Goal: Task Accomplishment & Management: Use online tool/utility

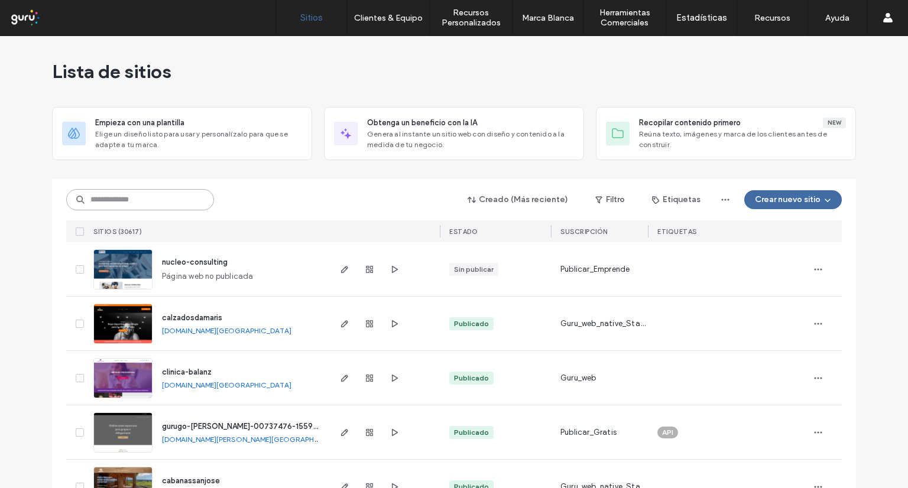
click at [121, 192] on input at bounding box center [140, 199] width 148 height 21
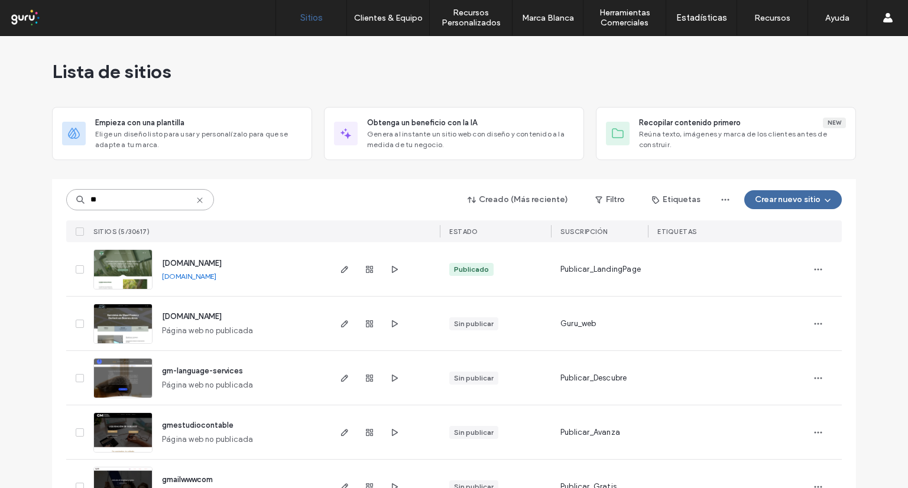
type input "**"
click at [108, 265] on img at bounding box center [123, 290] width 58 height 80
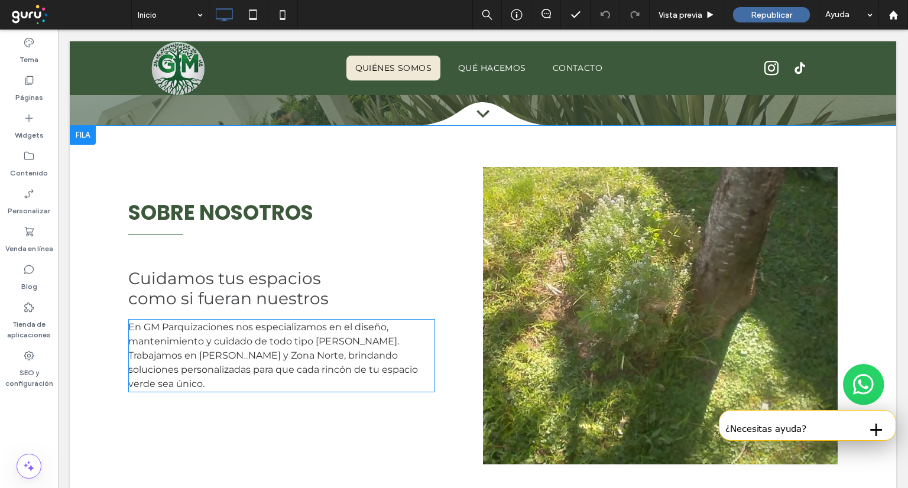
scroll to position [355, 0]
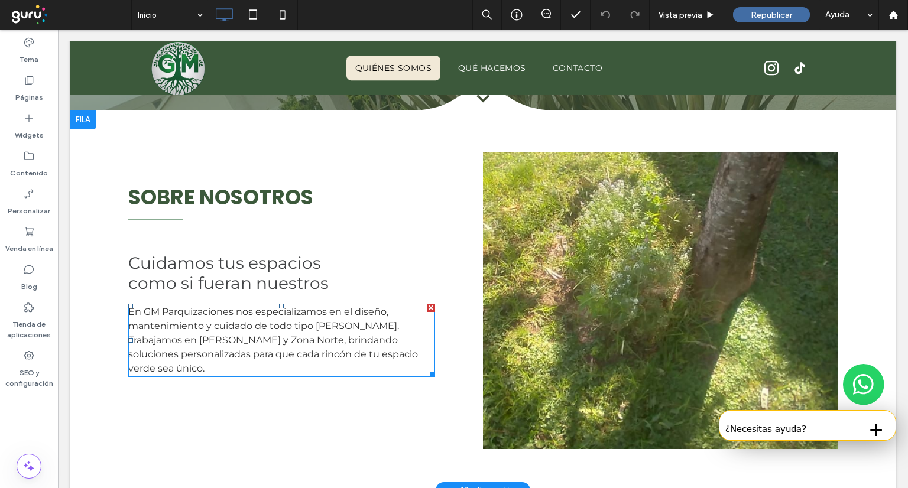
click at [335, 306] on span "En GM Parquizaciones nos especializamos en el diseño, mantenimiento y cuidado d…" at bounding box center [273, 340] width 290 height 68
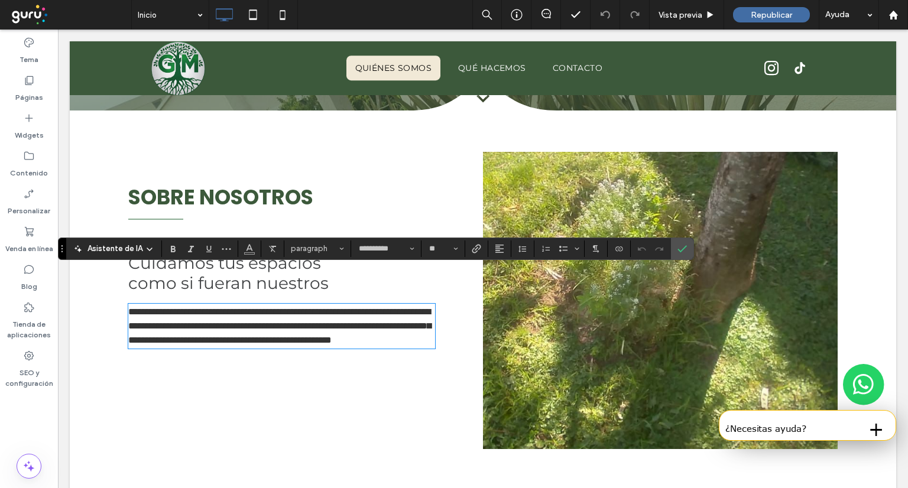
type input "**********"
type input "**"
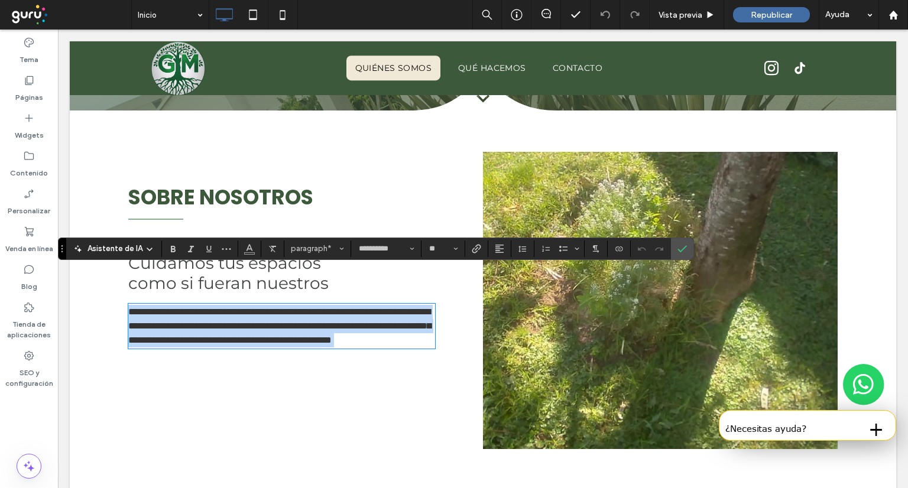
click at [383, 321] on p "**********" at bounding box center [281, 326] width 307 height 43
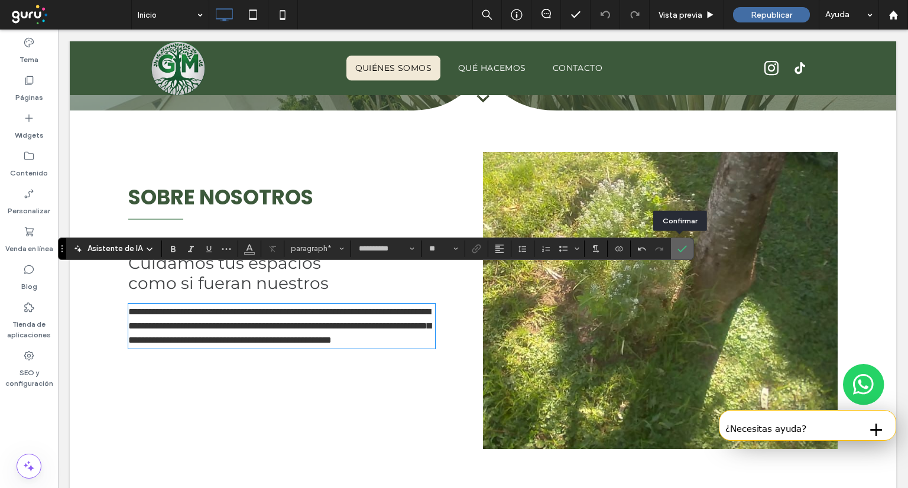
click at [679, 251] on use "Confirmar" at bounding box center [682, 248] width 9 height 7
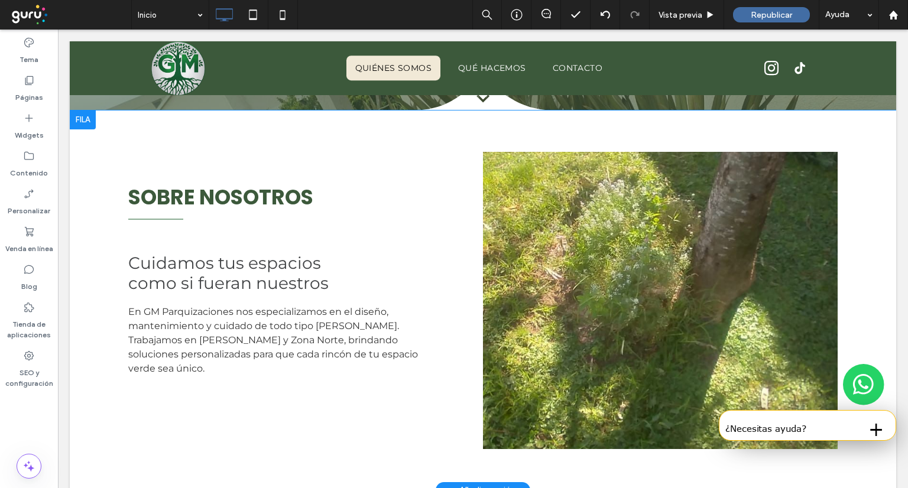
click at [484, 155] on div "Click To Paste" at bounding box center [660, 300] width 355 height 297
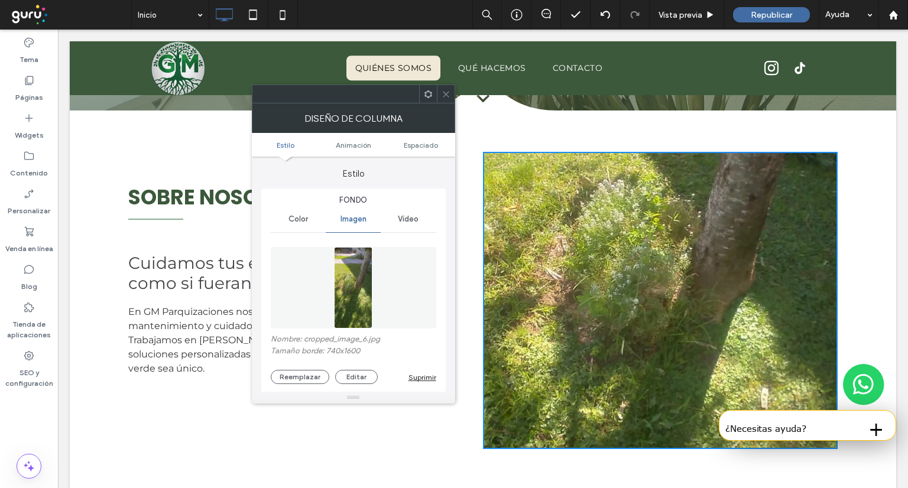
scroll to position [59, 0]
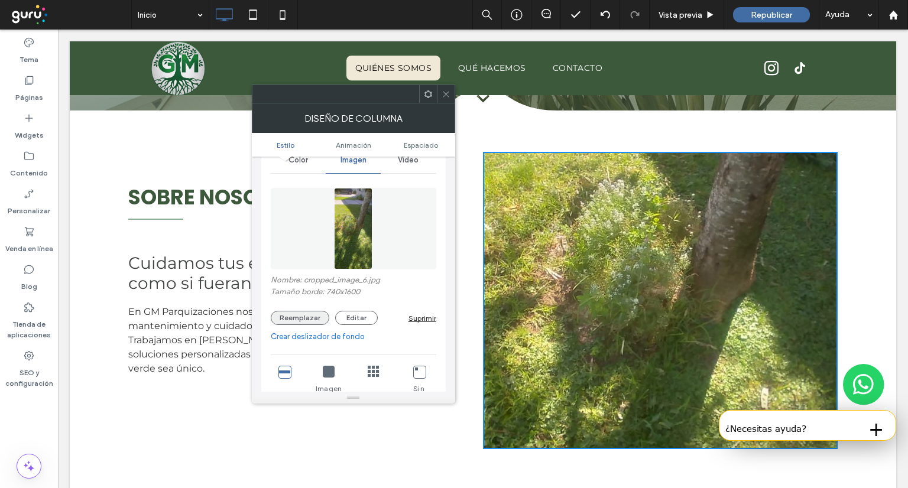
click at [302, 322] on button "Reemplazar" at bounding box center [300, 318] width 59 height 14
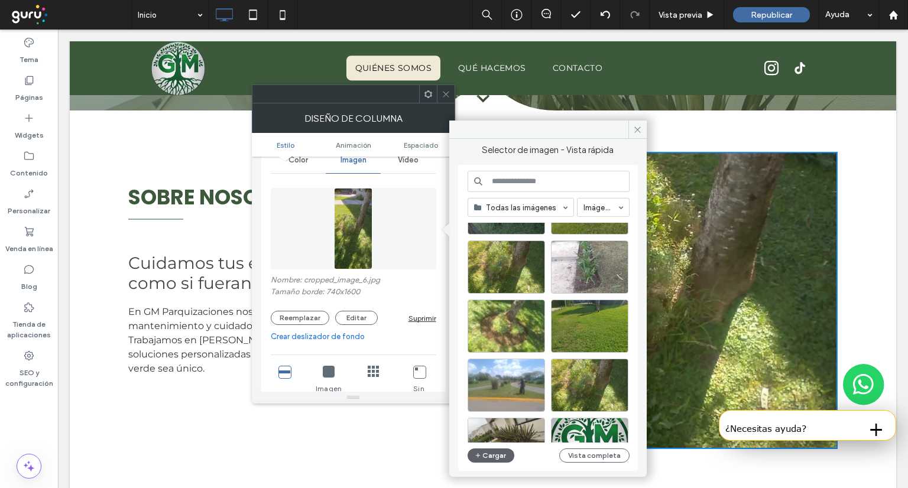
scroll to position [414, 0]
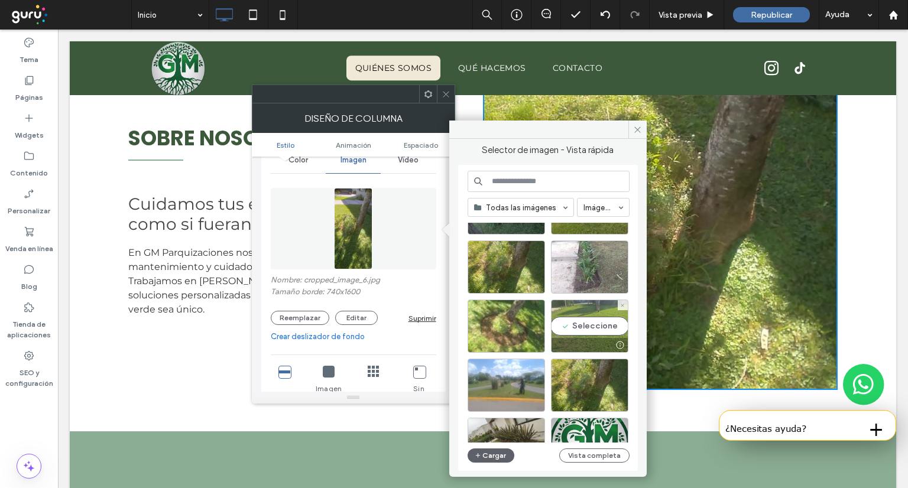
click at [601, 325] on div "Seleccione" at bounding box center [589, 326] width 77 height 53
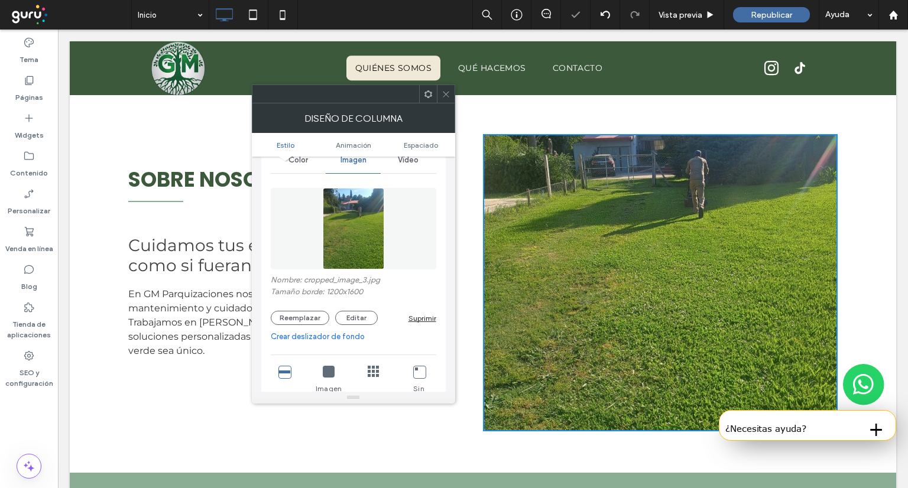
scroll to position [355, 0]
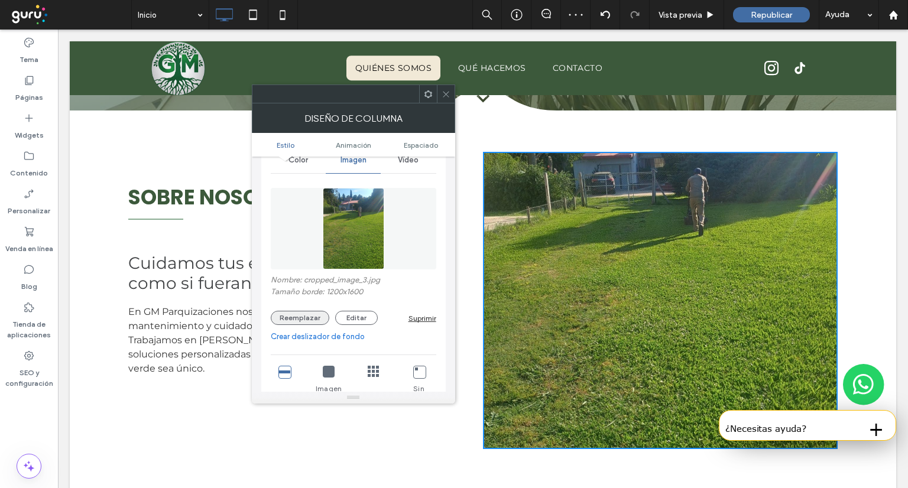
click at [310, 318] on button "Reemplazar" at bounding box center [300, 318] width 59 height 14
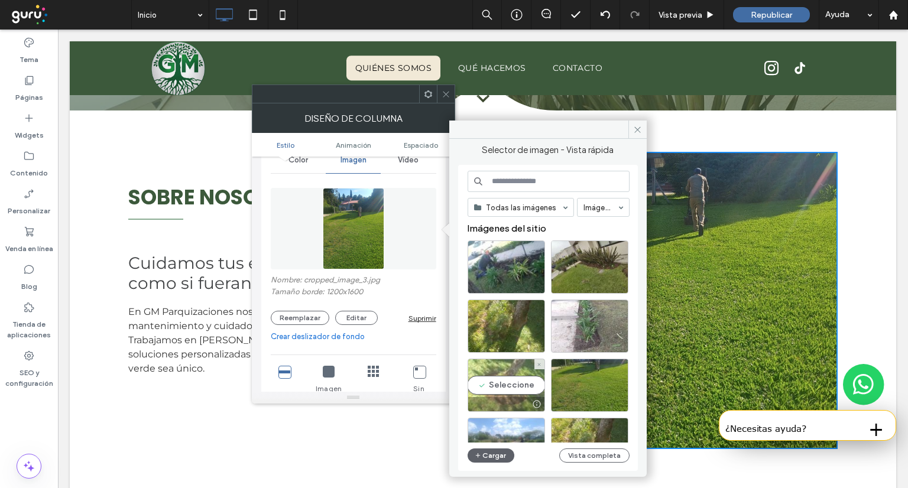
click at [510, 375] on div "Seleccione" at bounding box center [506, 385] width 77 height 53
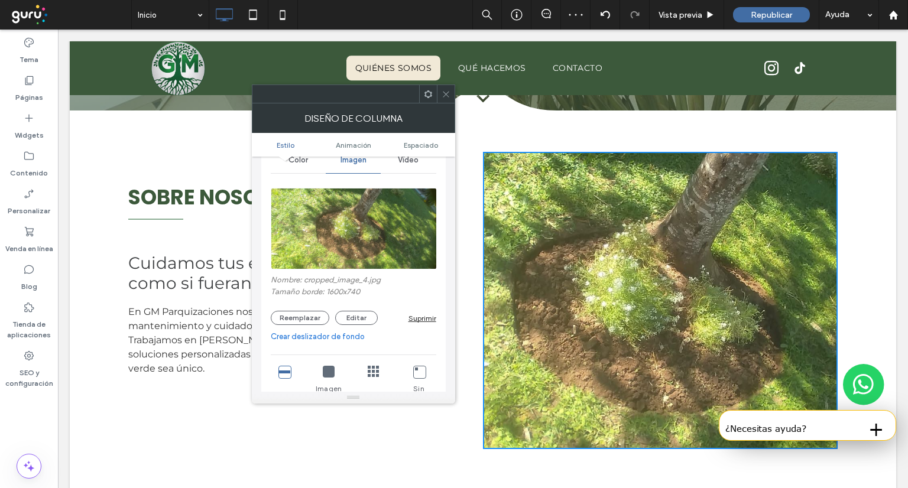
click at [449, 90] on icon at bounding box center [446, 94] width 9 height 9
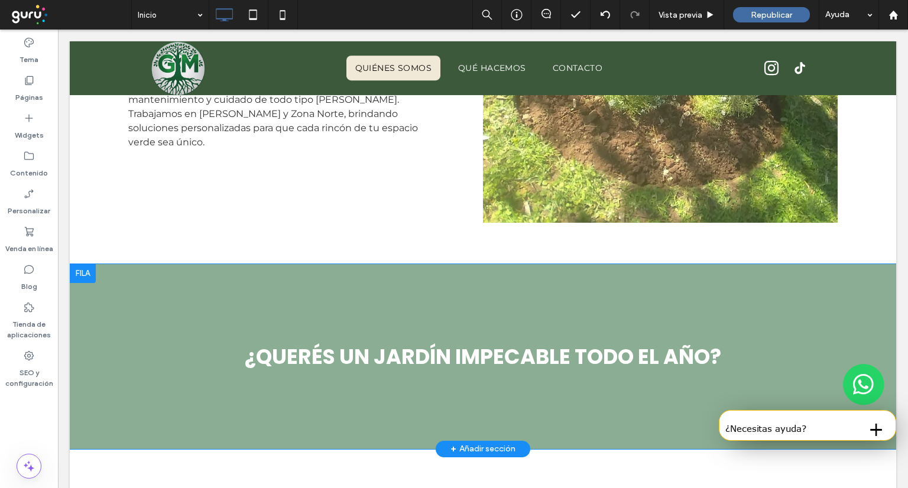
scroll to position [591, 0]
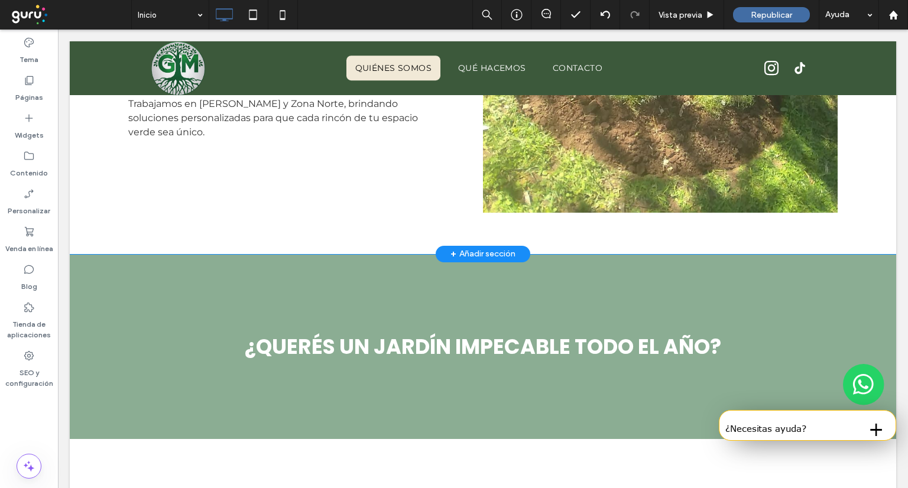
click at [492, 248] on div "+ Añadir sección" at bounding box center [483, 254] width 65 height 13
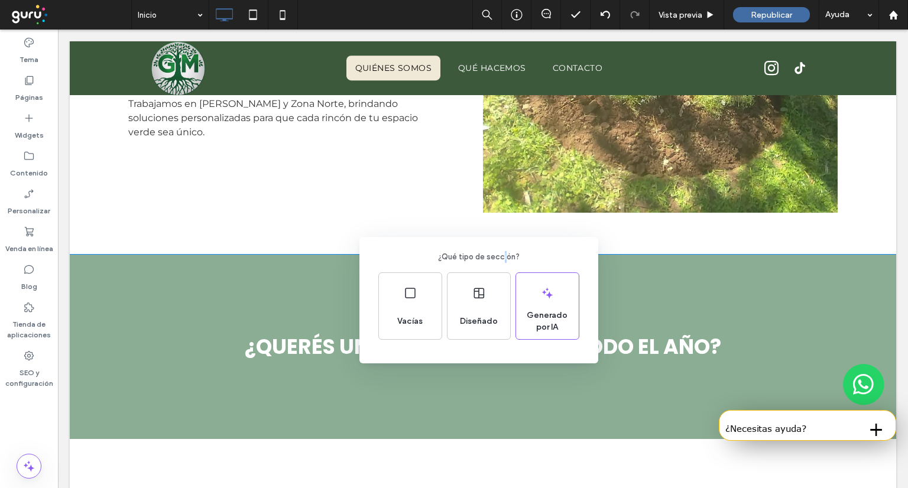
click at [504, 223] on div "¿Qué tipo de sección? Vacías Diseñado Generado por IA" at bounding box center [454, 273] width 908 height 546
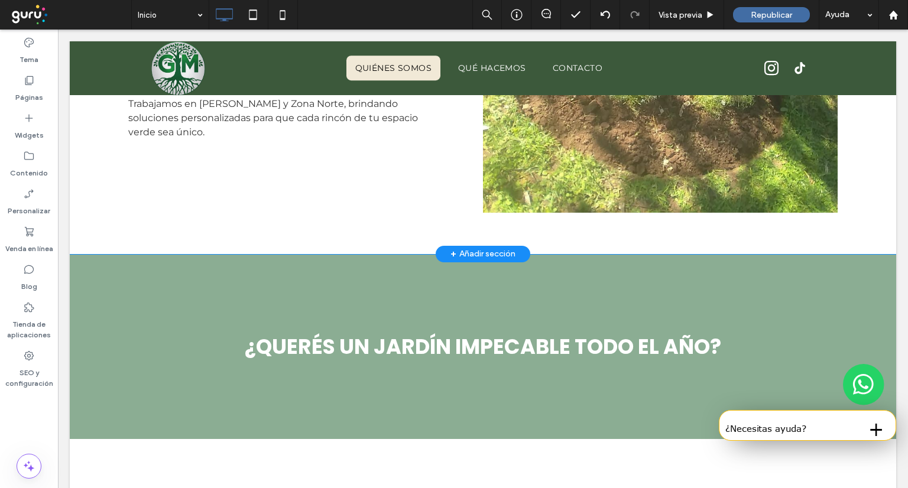
click at [481, 248] on div "+ Añadir sección" at bounding box center [483, 254] width 65 height 13
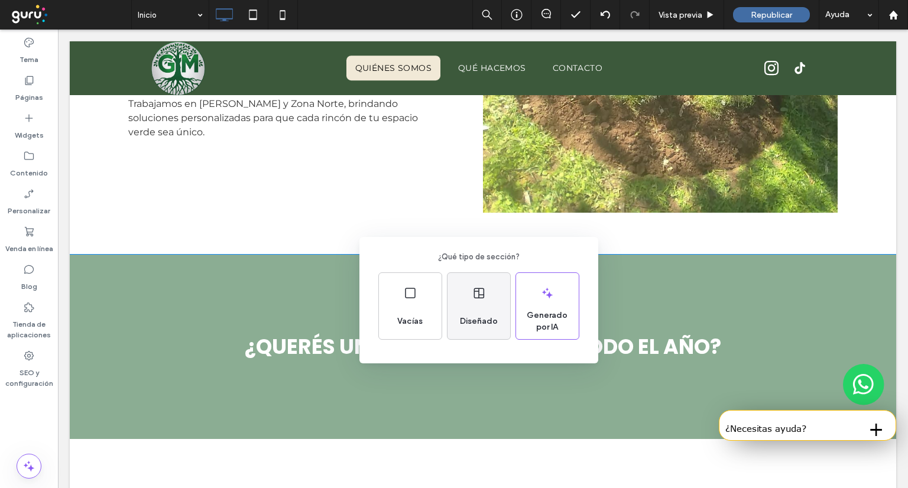
click at [487, 305] on div "Diseñado" at bounding box center [479, 306] width 63 height 66
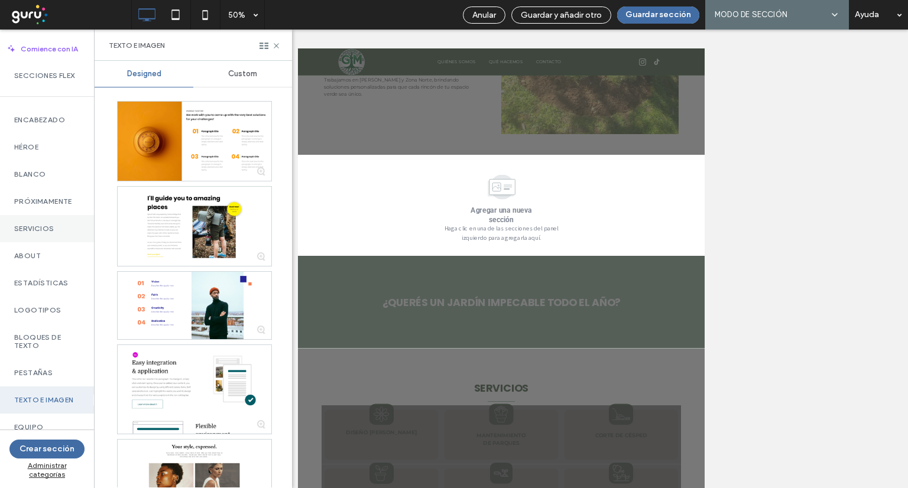
click at [48, 242] on div "Servicios" at bounding box center [47, 228] width 94 height 27
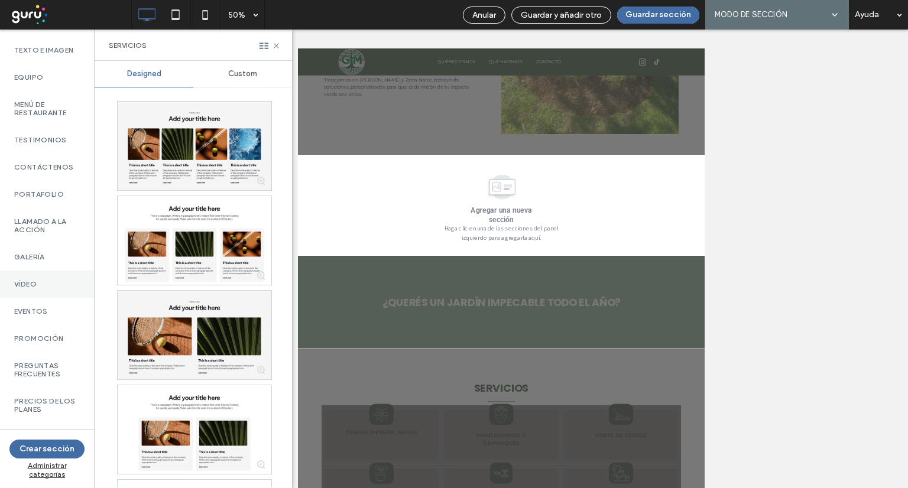
scroll to position [414, 0]
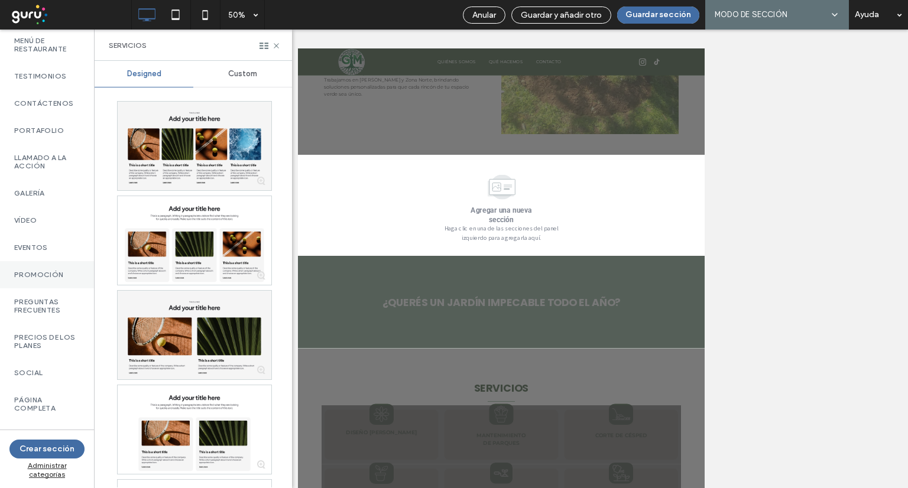
click at [35, 282] on div "Promoción" at bounding box center [47, 274] width 94 height 27
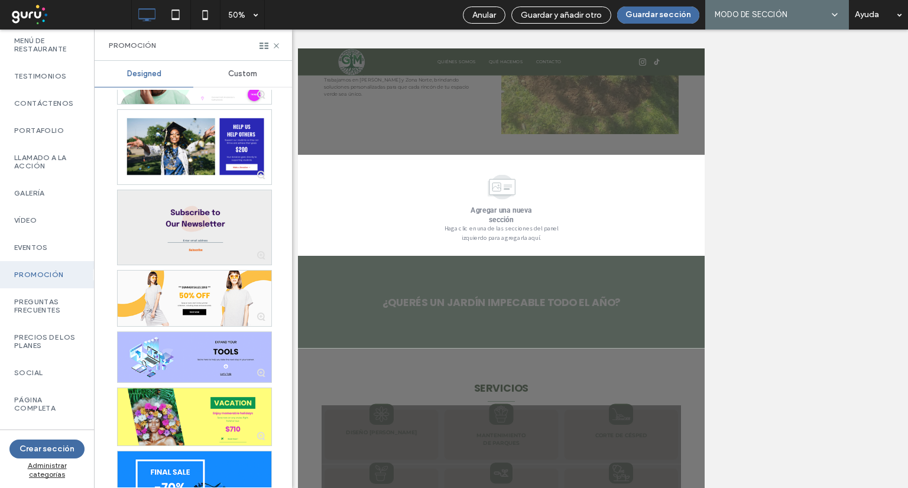
scroll to position [177, 0]
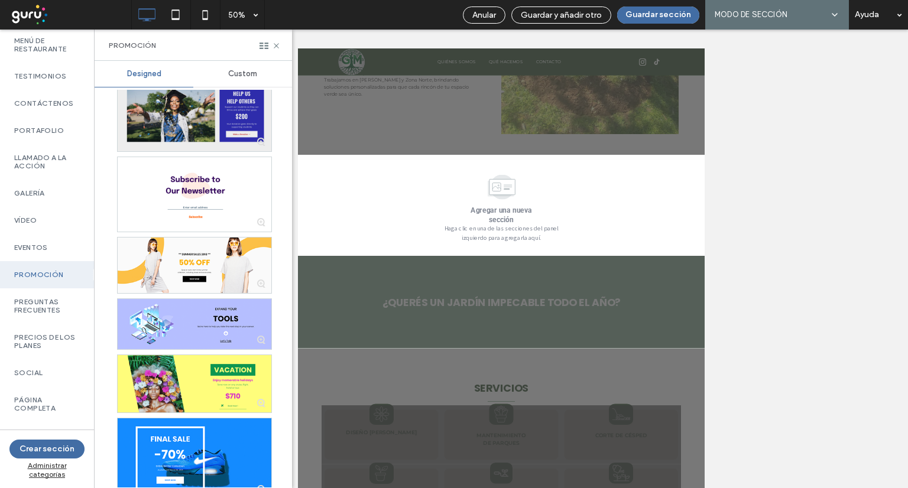
click at [215, 119] on div at bounding box center [195, 114] width 154 height 74
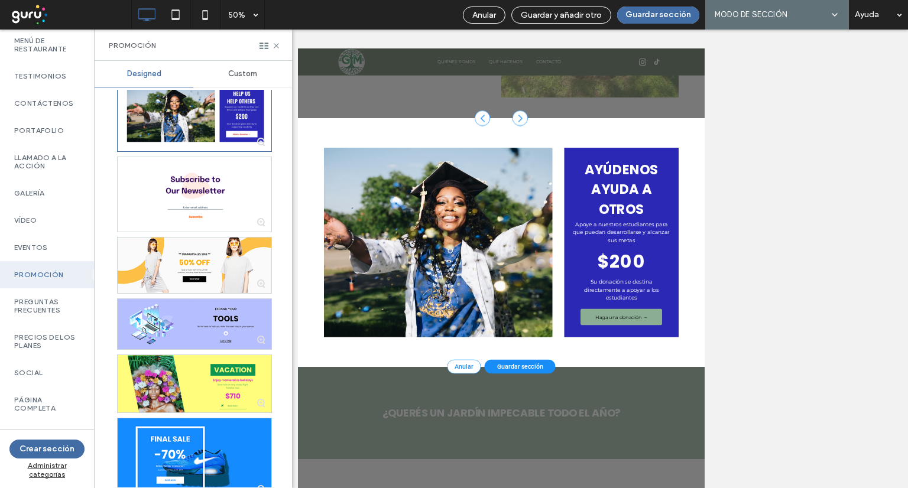
scroll to position [675, 0]
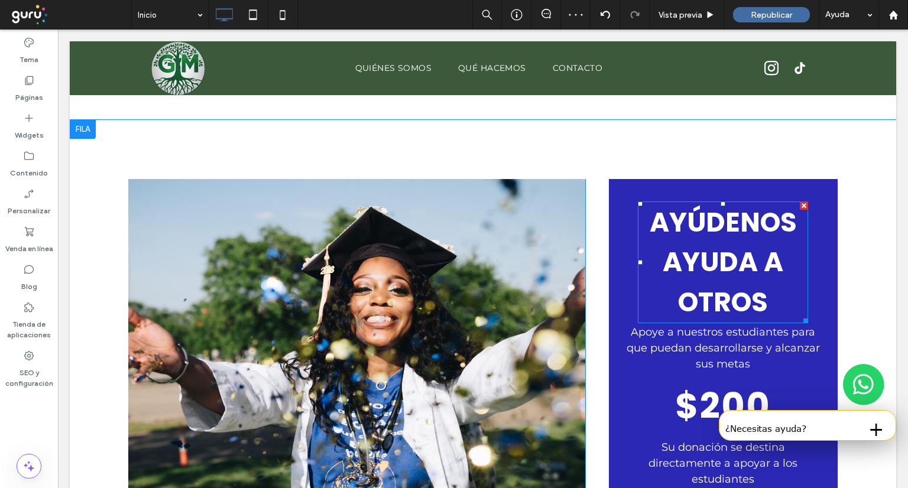
scroll to position [734, 0]
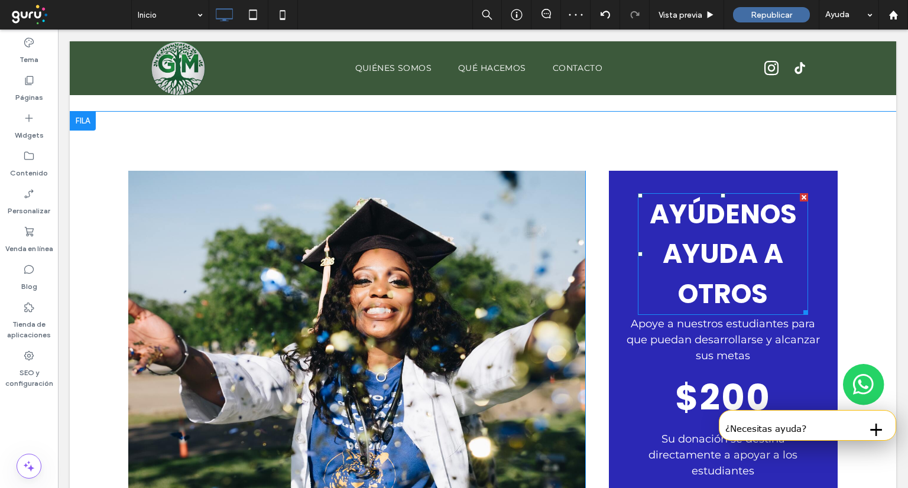
click at [702, 235] on span "AYUDA A OTROS" at bounding box center [723, 273] width 121 height 77
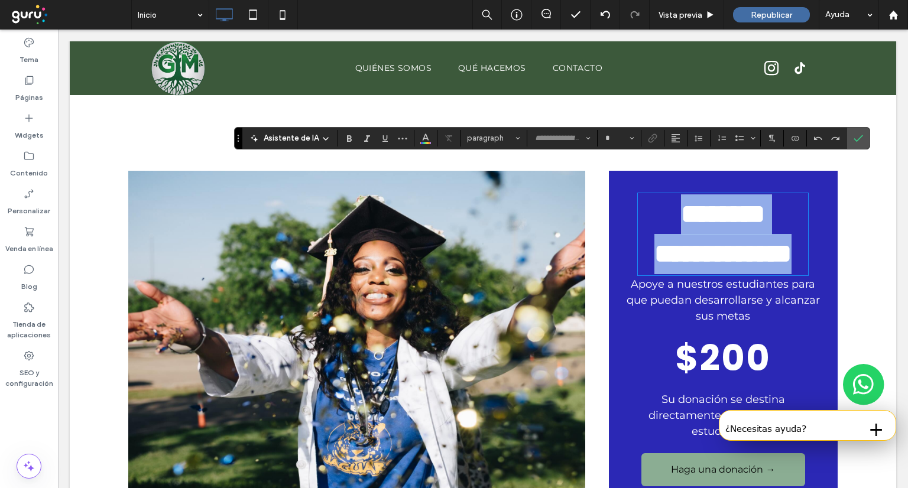
type input "*******"
type input "**"
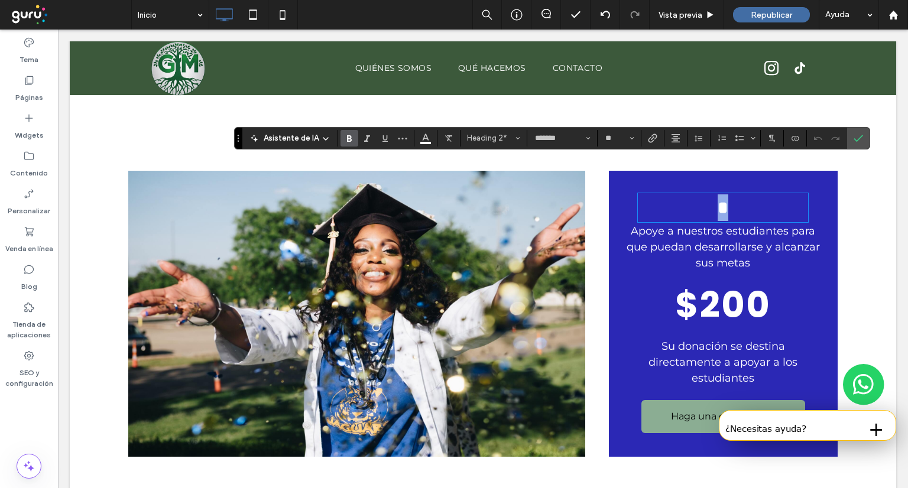
type input "**"
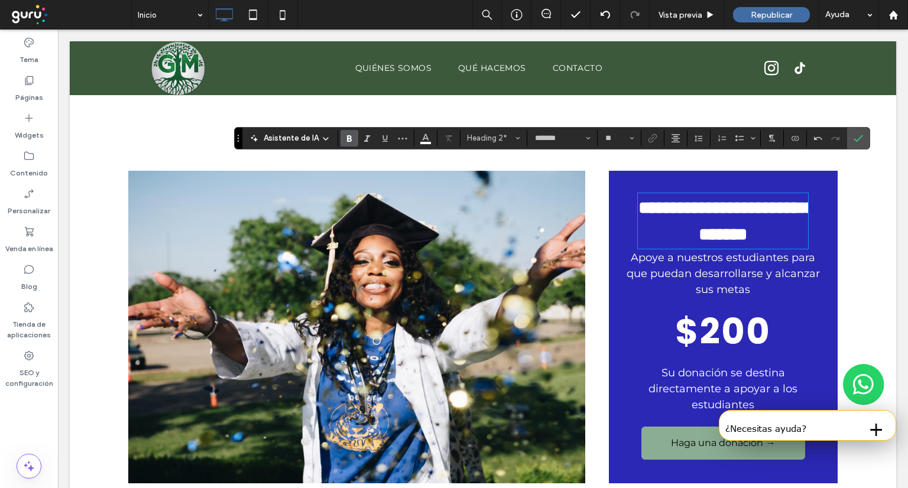
click at [420, 263] on div "Click To Paste" at bounding box center [356, 327] width 457 height 313
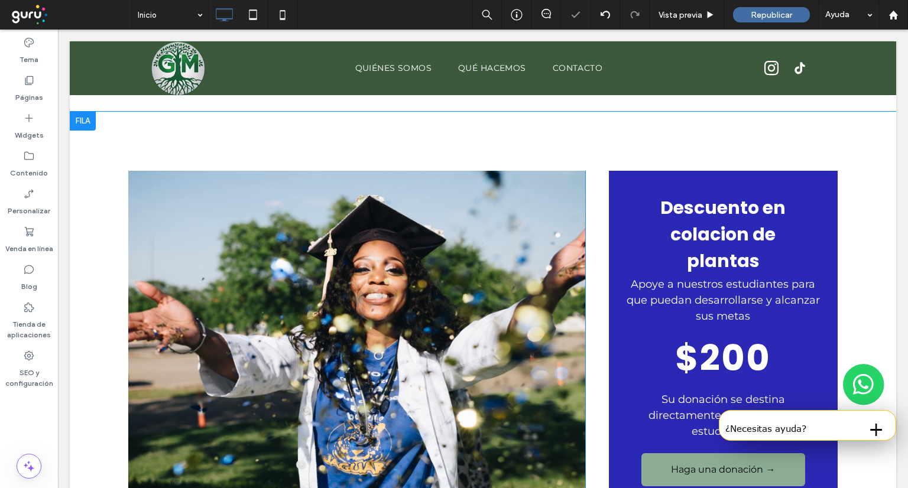
click at [448, 234] on div "Click To Paste" at bounding box center [356, 340] width 457 height 339
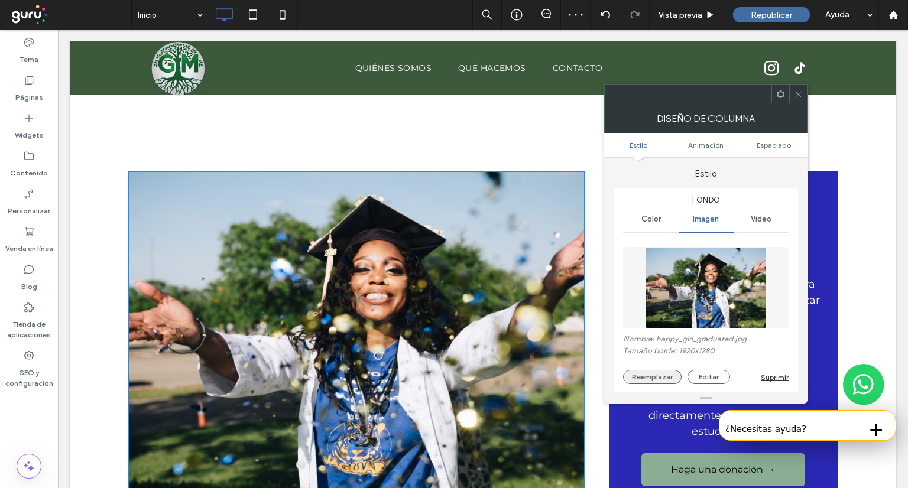
click at [666, 379] on button "Reemplazar" at bounding box center [652, 377] width 59 height 14
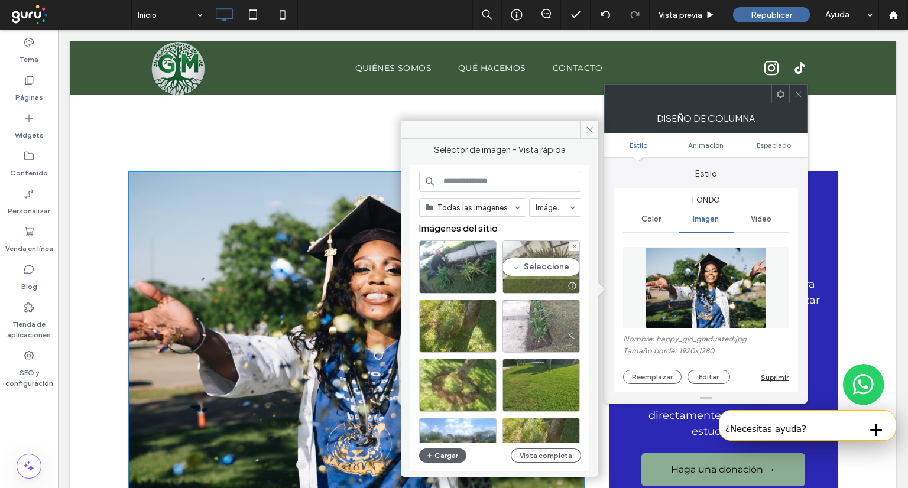
click at [546, 270] on div "Seleccione" at bounding box center [541, 267] width 77 height 53
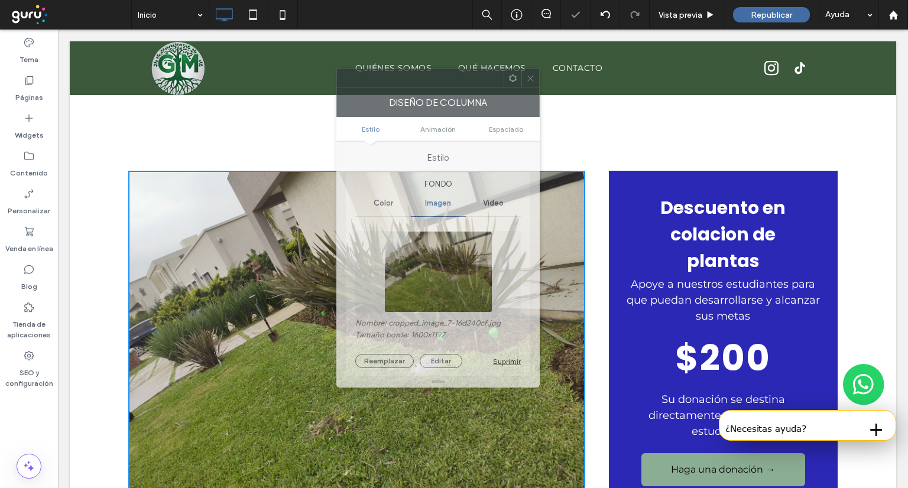
drag, startPoint x: 692, startPoint y: 101, endPoint x: 478, endPoint y: 87, distance: 214.5
click at [445, 84] on div at bounding box center [420, 78] width 167 height 18
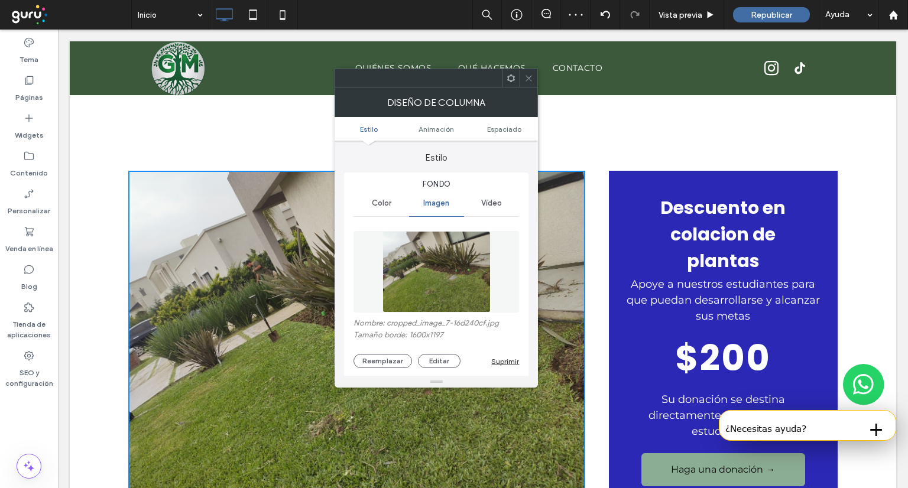
click at [529, 80] on icon at bounding box center [528, 78] width 9 height 9
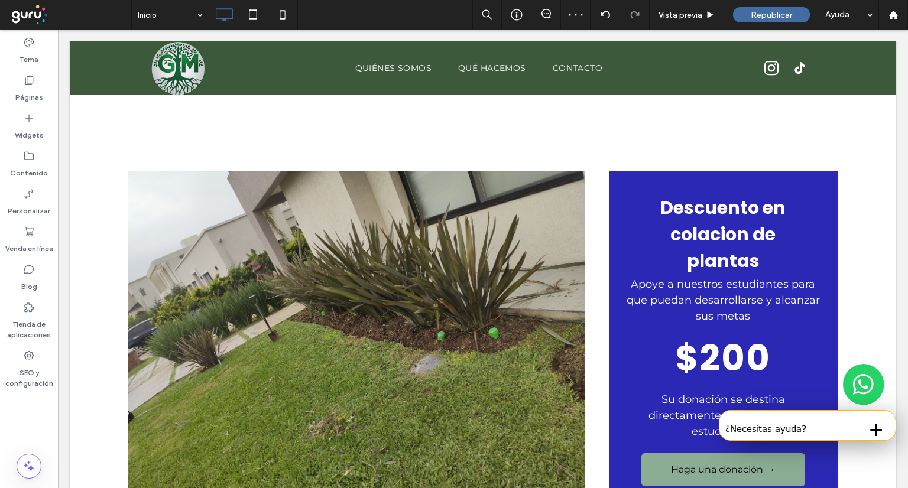
scroll to position [793, 0]
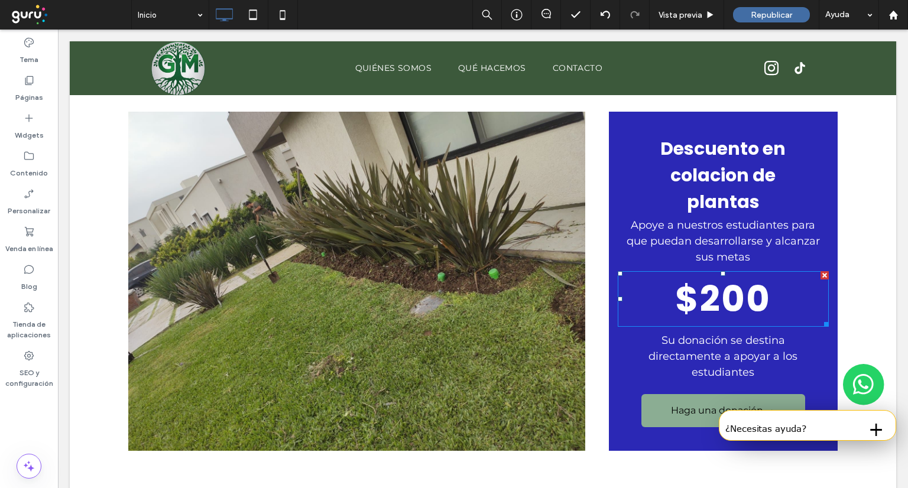
click at [708, 274] on span "$200" at bounding box center [723, 299] width 96 height 50
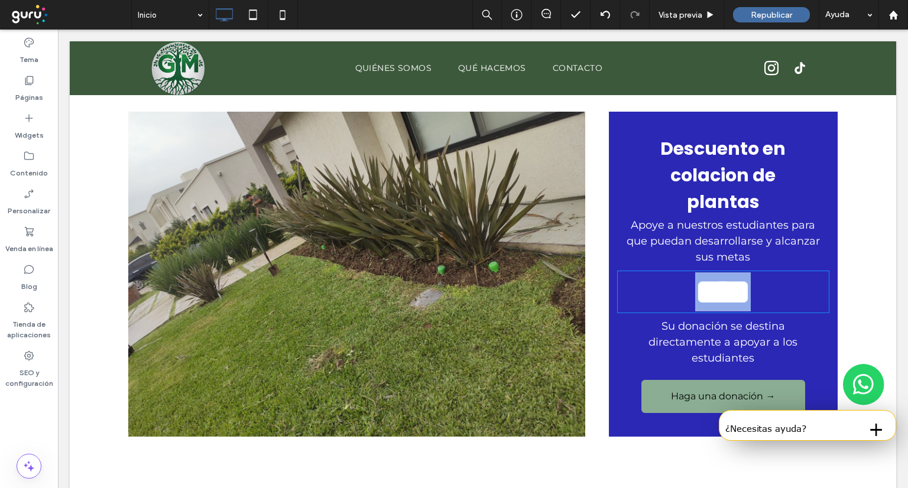
type input "*******"
type input "**"
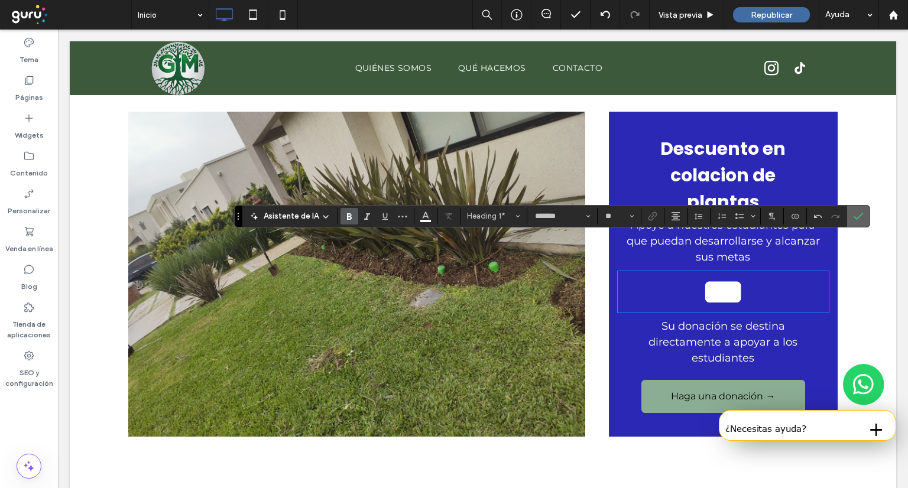
click at [858, 221] on icon "Confirmar" at bounding box center [858, 216] width 9 height 9
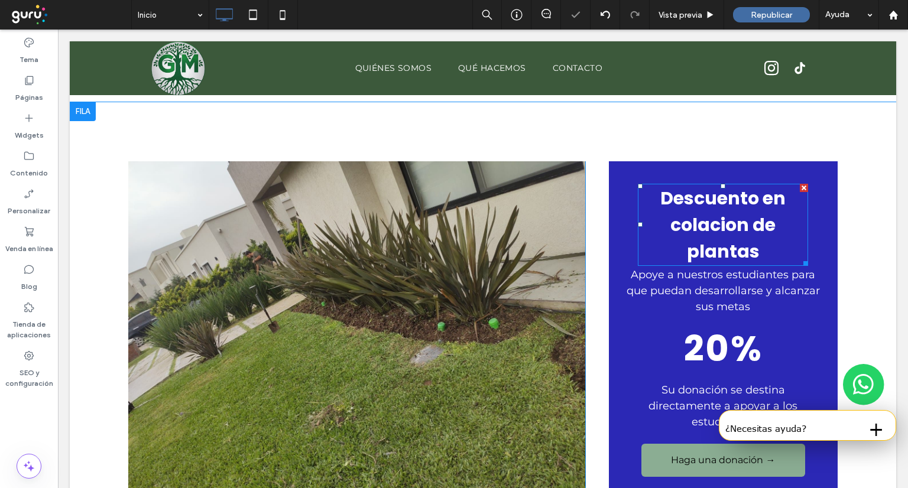
scroll to position [734, 0]
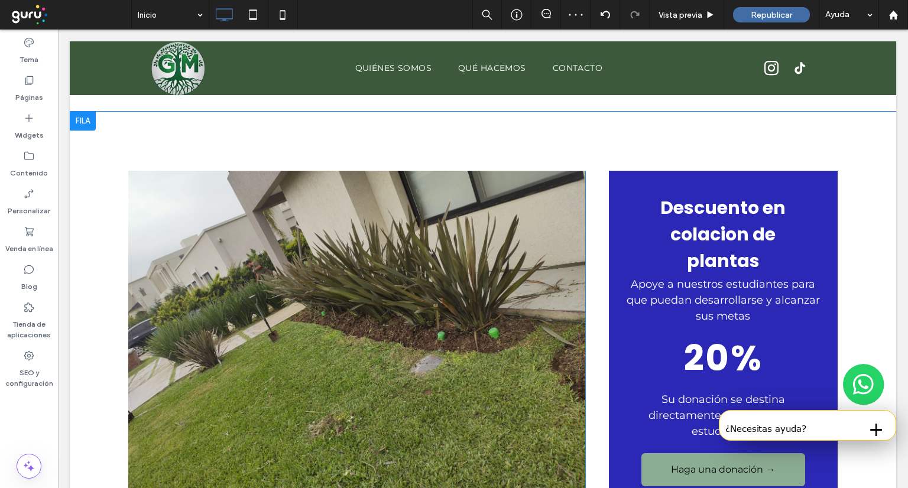
click at [615, 171] on div "Descuento en colacion de plantas ﻿ Apoye a nuestros estudiantes para que puedan…" at bounding box center [723, 340] width 229 height 339
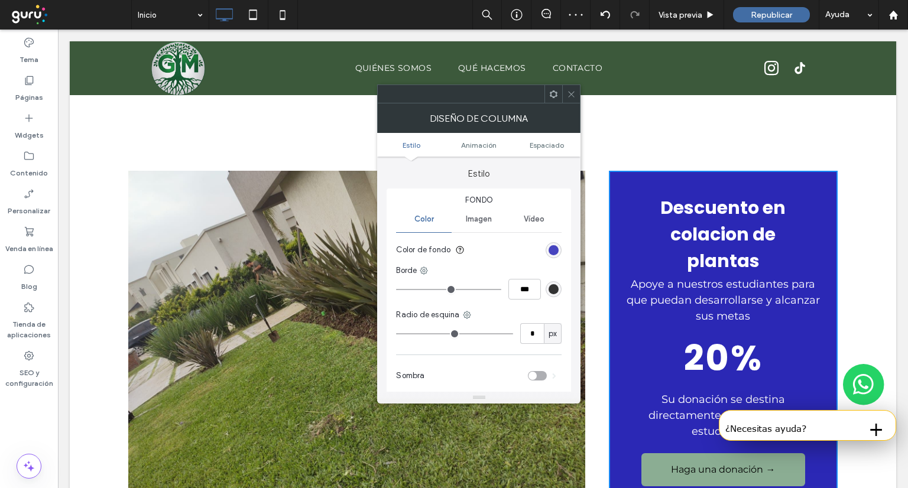
click at [552, 247] on div "rgb(43, 40, 181)" at bounding box center [554, 250] width 10 height 10
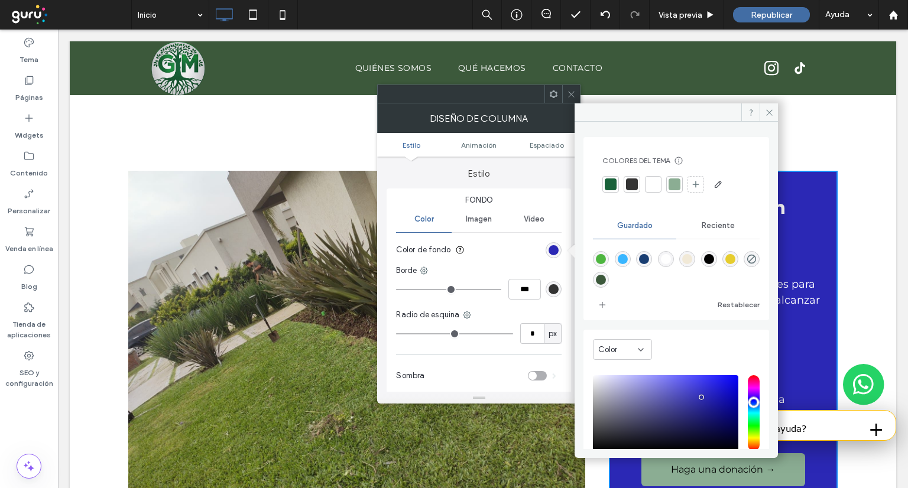
click at [608, 185] on div at bounding box center [611, 185] width 12 height 12
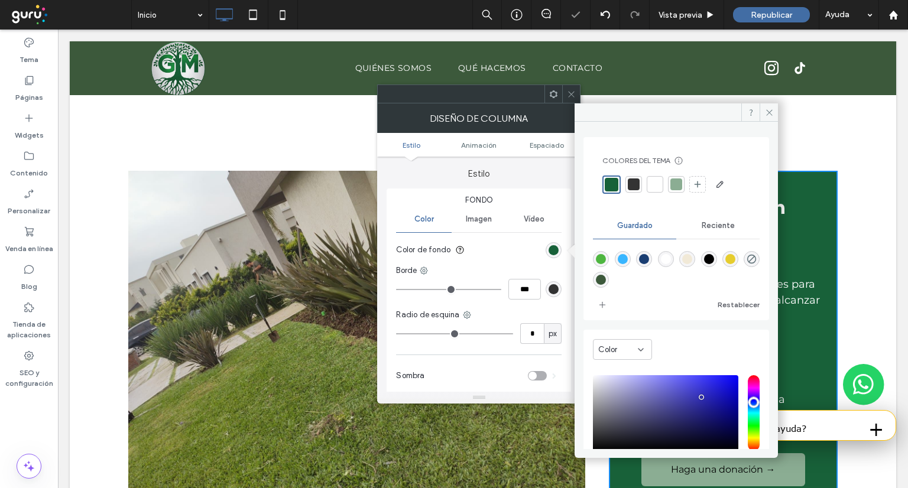
click at [676, 183] on div at bounding box center [676, 185] width 12 height 12
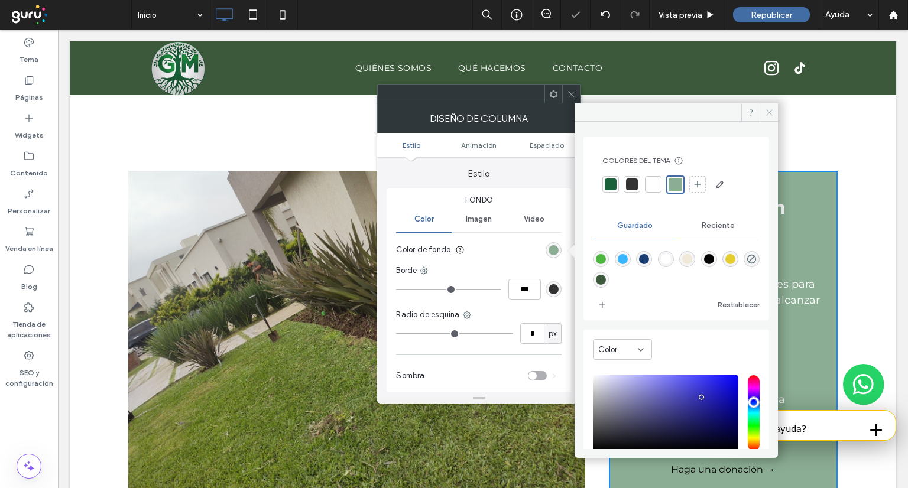
click at [770, 111] on icon at bounding box center [769, 112] width 9 height 9
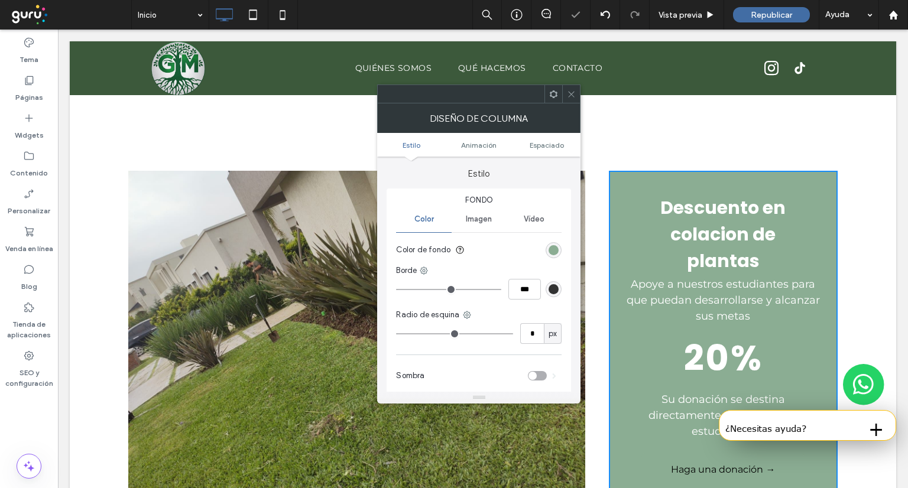
click at [576, 96] on icon at bounding box center [571, 94] width 9 height 9
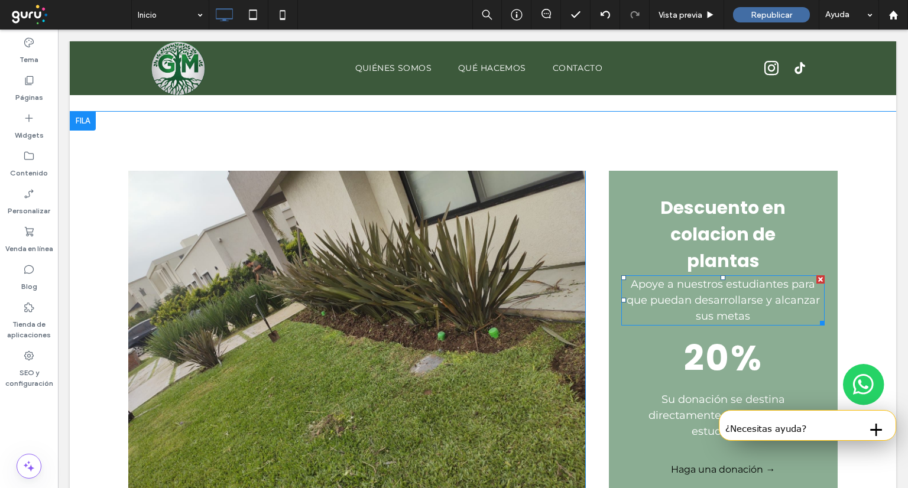
click at [816, 276] on div at bounding box center [820, 280] width 8 height 8
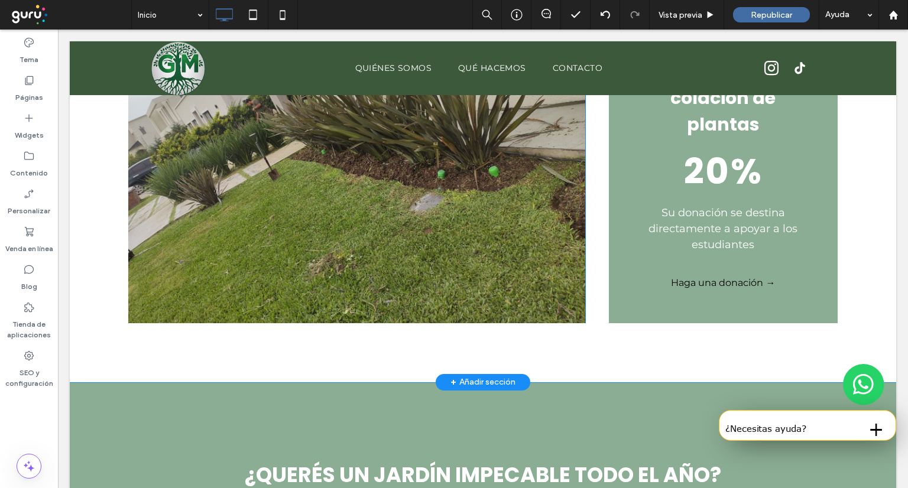
scroll to position [911, 0]
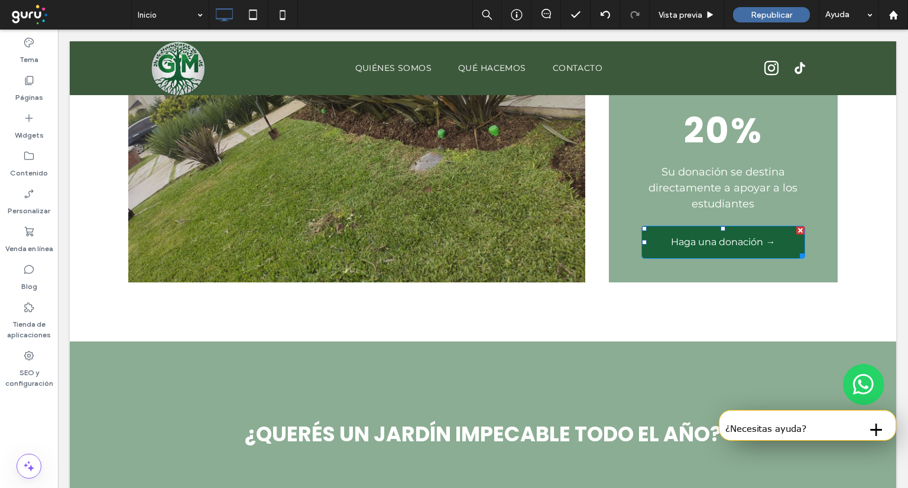
click at [753, 231] on span "Haga una donación →" at bounding box center [723, 242] width 112 height 23
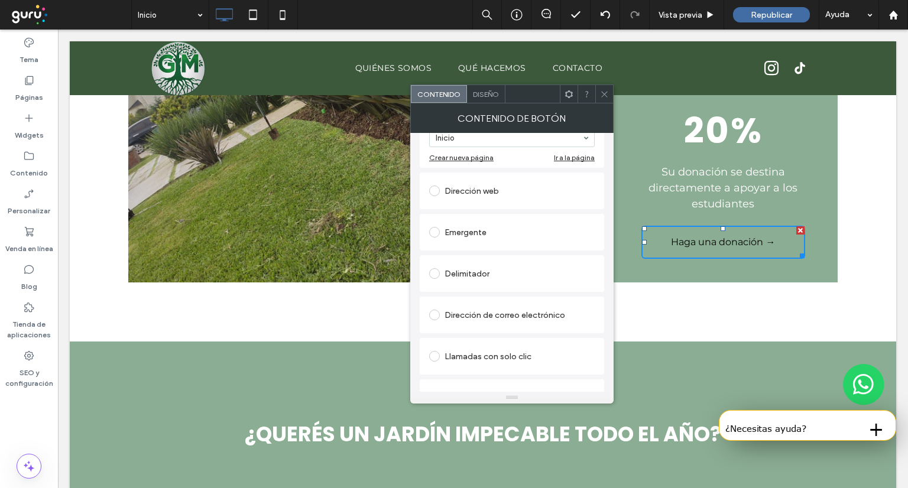
scroll to position [138, 0]
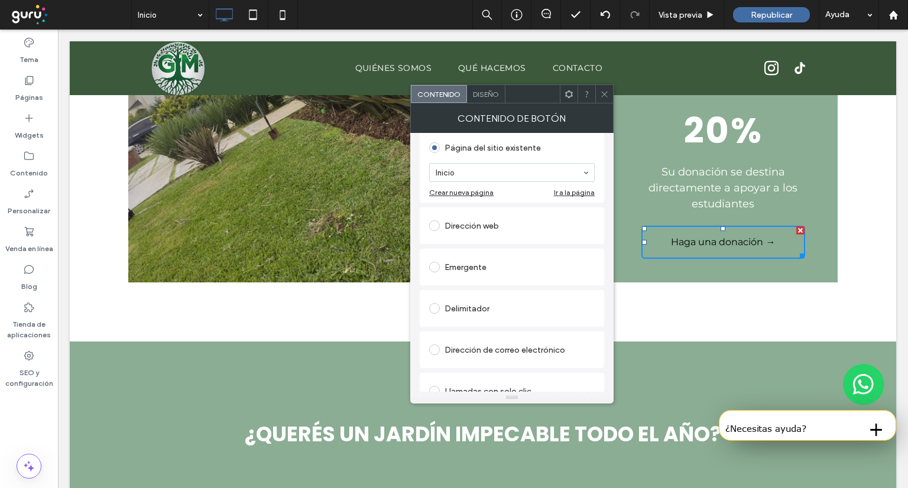
click at [605, 90] on icon at bounding box center [604, 94] width 9 height 9
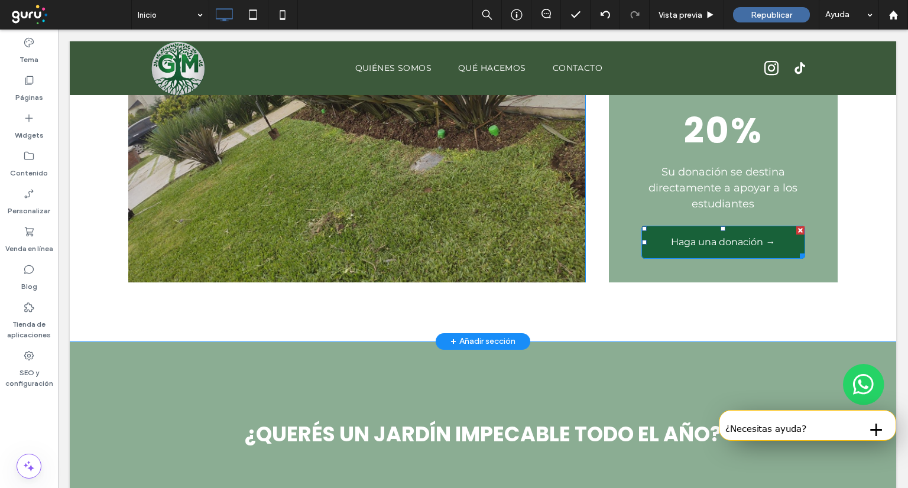
click at [740, 231] on span "Haga una donación →" at bounding box center [723, 242] width 112 height 23
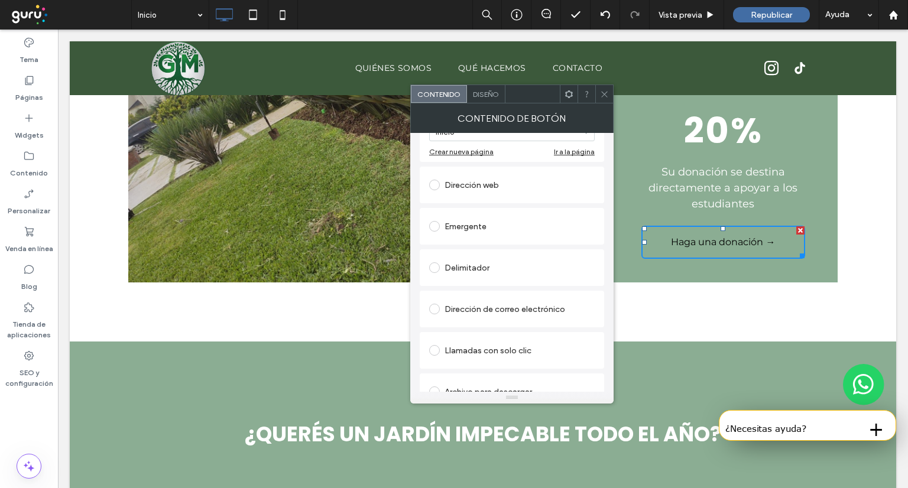
scroll to position [197, 0]
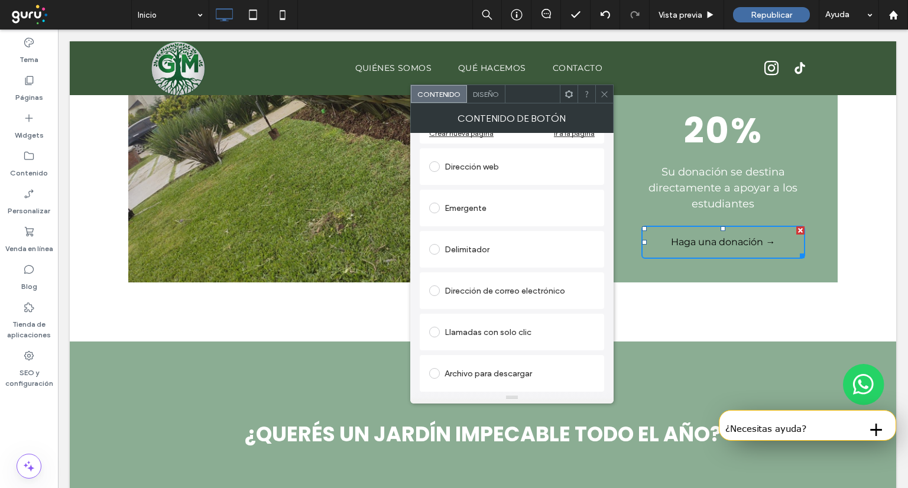
click at [436, 332] on span at bounding box center [434, 332] width 11 height 11
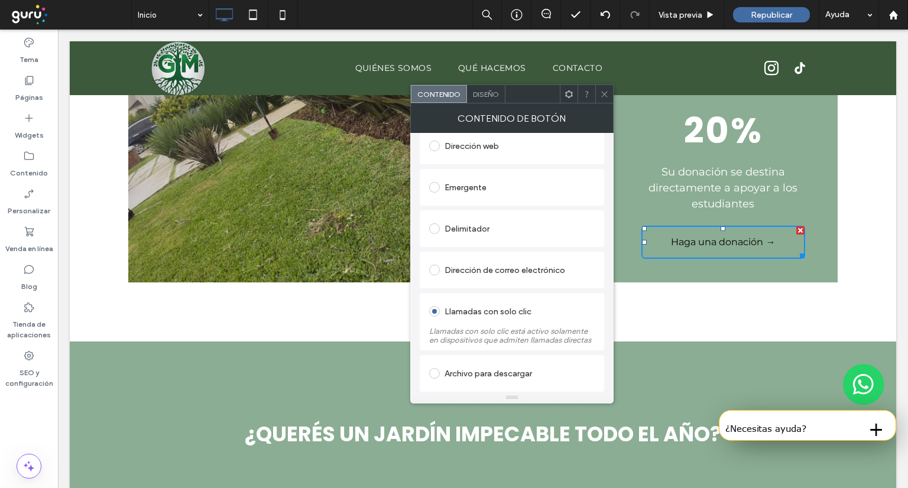
scroll to position [183, 0]
click at [608, 96] on icon at bounding box center [604, 94] width 9 height 9
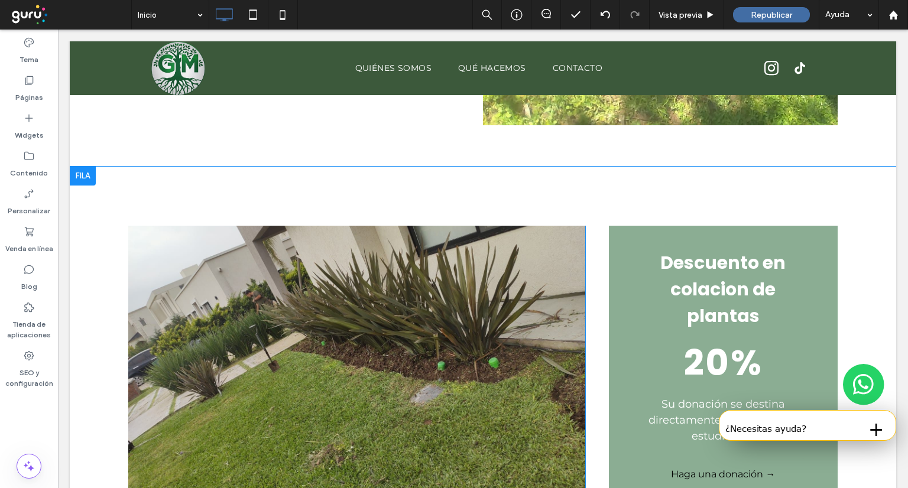
scroll to position [675, 0]
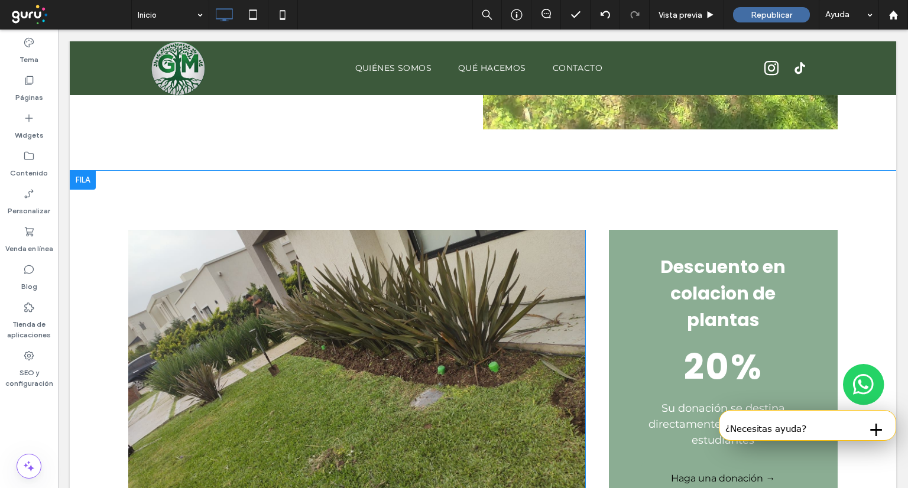
click at [93, 171] on div at bounding box center [83, 180] width 26 height 19
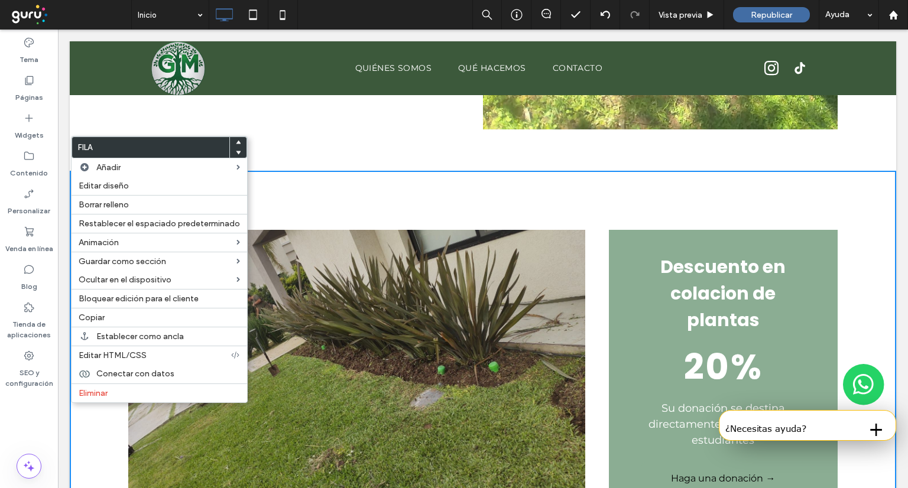
drag, startPoint x: 281, startPoint y: 153, endPoint x: 542, endPoint y: 203, distance: 264.8
click at [283, 171] on div "Click To Paste Descuento en colacion de plantas ﻿ 20% Su donación se destina di…" at bounding box center [483, 374] width 827 height 407
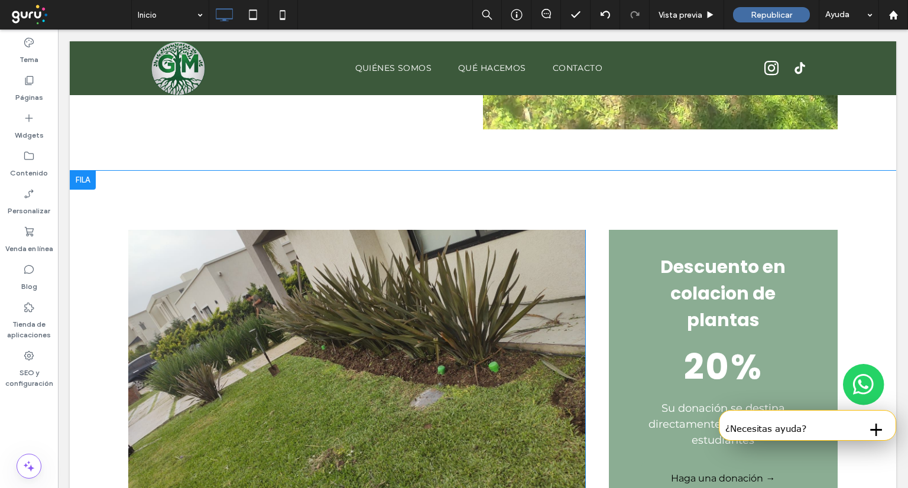
click at [81, 171] on div at bounding box center [83, 180] width 26 height 19
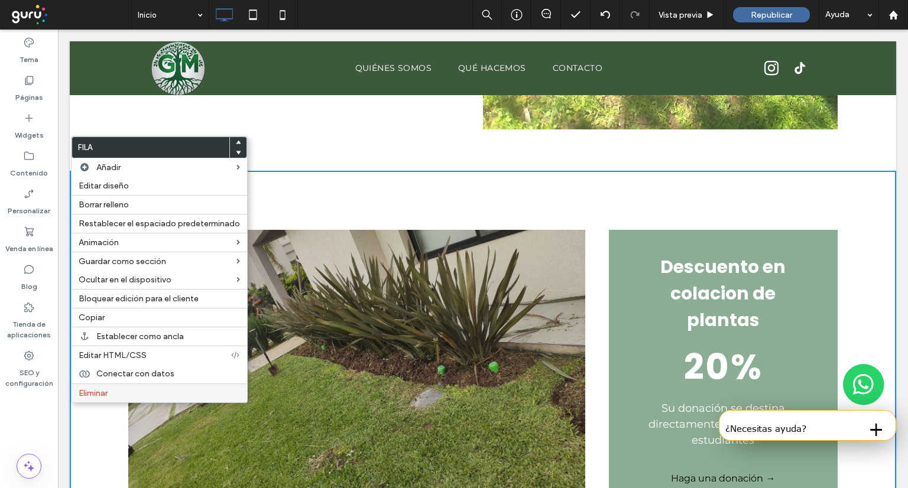
click at [98, 393] on span "Eliminar" at bounding box center [93, 393] width 29 height 10
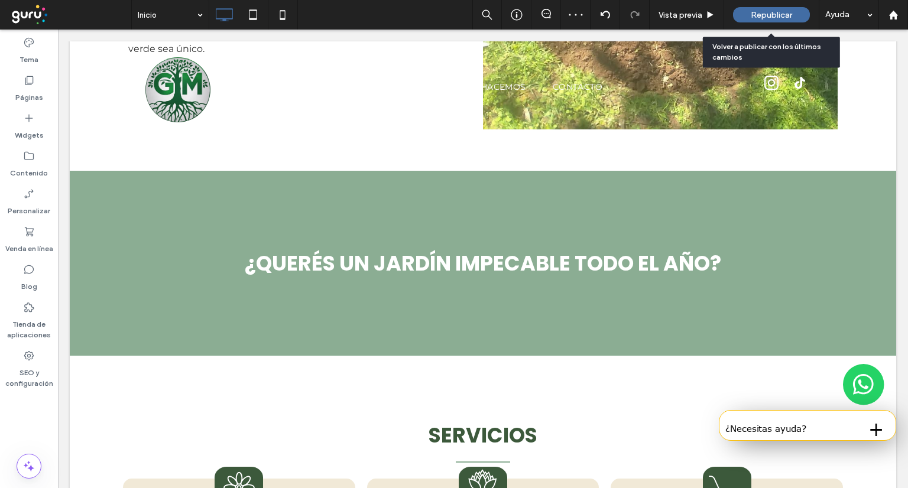
click at [783, 12] on span "Republicar" at bounding box center [771, 15] width 41 height 10
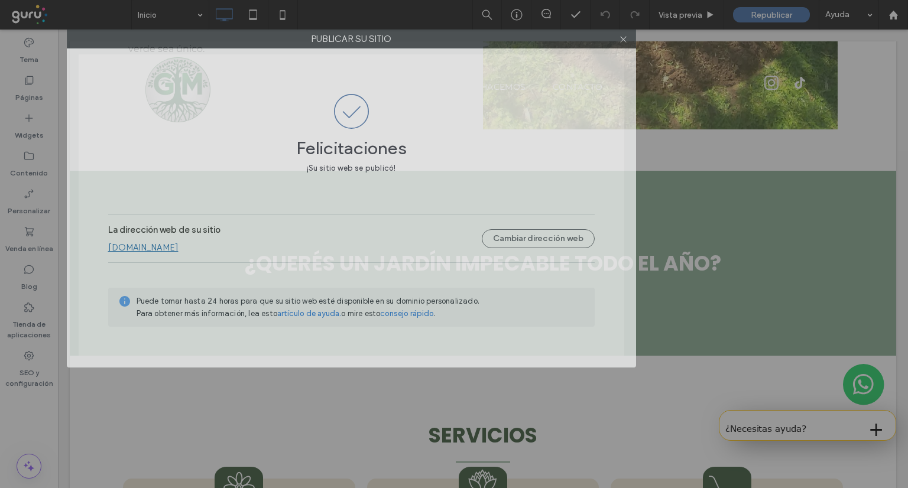
drag, startPoint x: 650, startPoint y: 91, endPoint x: 549, endPoint y: 30, distance: 118.0
click at [546, 30] on label "Publicar su sitio" at bounding box center [351, 39] width 568 height 18
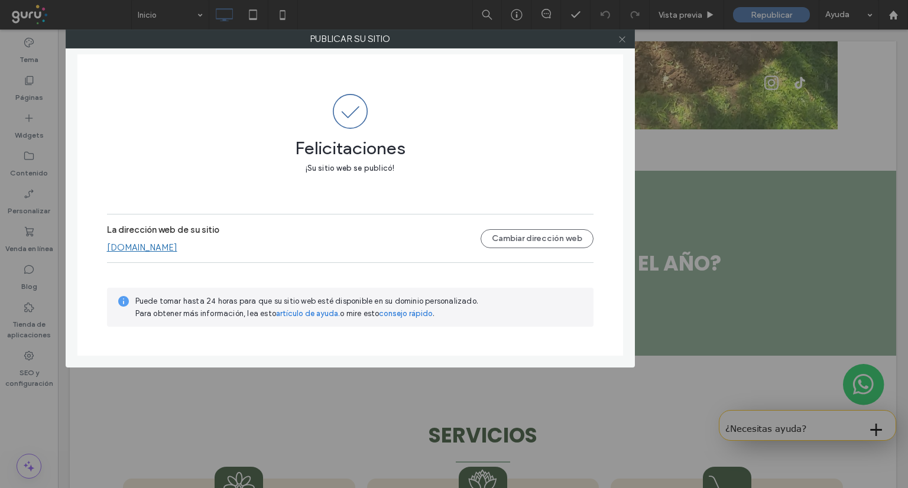
click at [622, 38] on use at bounding box center [622, 39] width 6 height 6
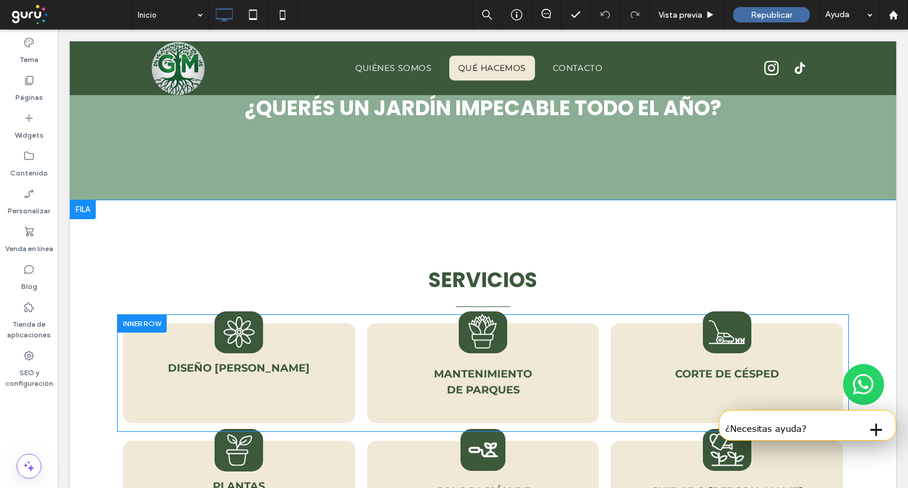
scroll to position [911, 0]
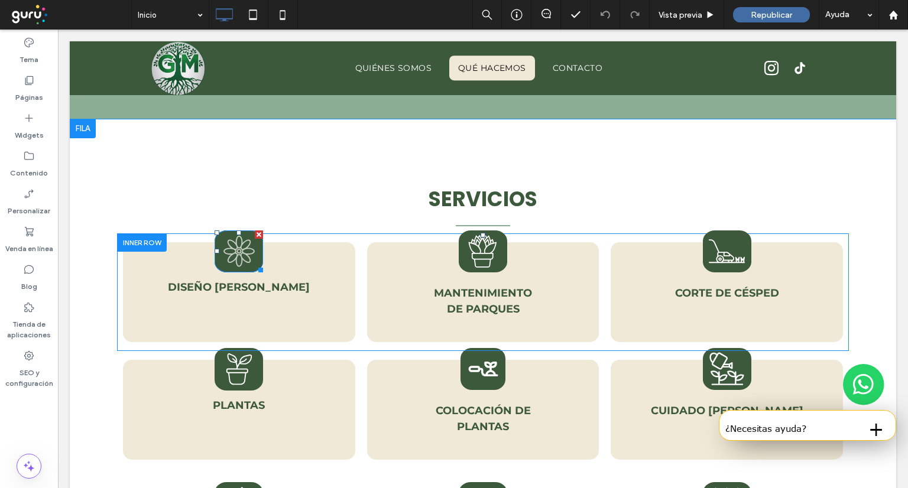
click at [238, 231] on icon "Contorno negro de una [PERSON_NAME] con siete pétalos ovalados que rodean un cí…" at bounding box center [239, 252] width 37 height 42
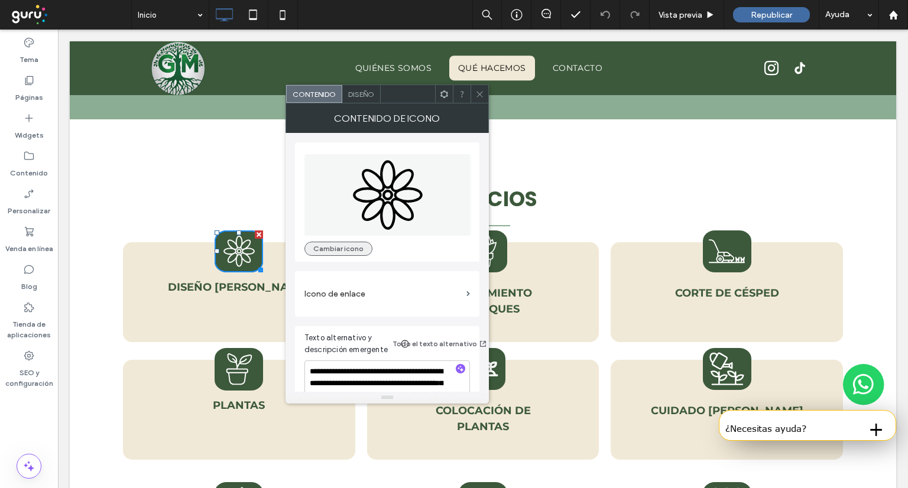
click at [332, 254] on button "Cambiar icono" at bounding box center [338, 249] width 68 height 14
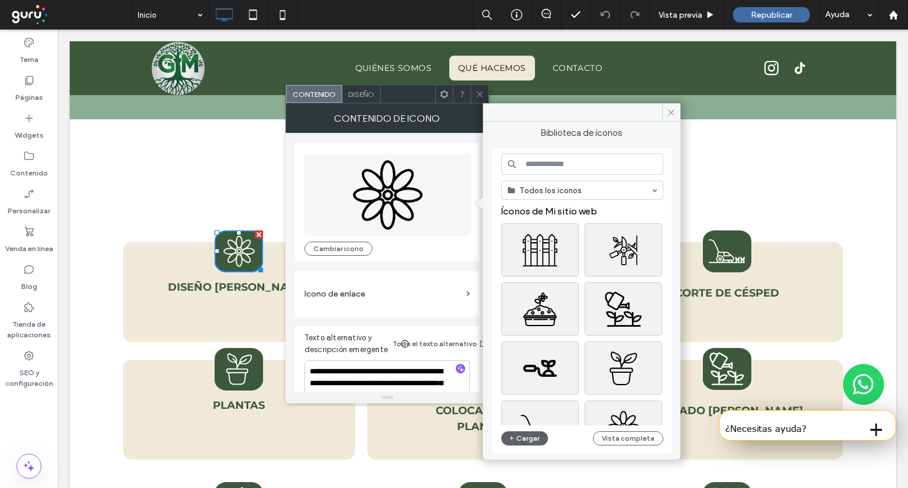
click at [553, 158] on input at bounding box center [582, 164] width 162 height 21
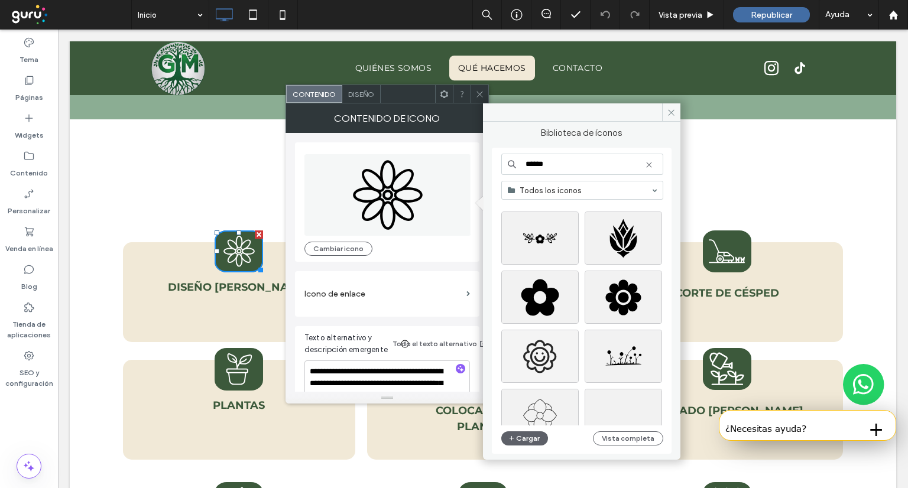
scroll to position [296, 0]
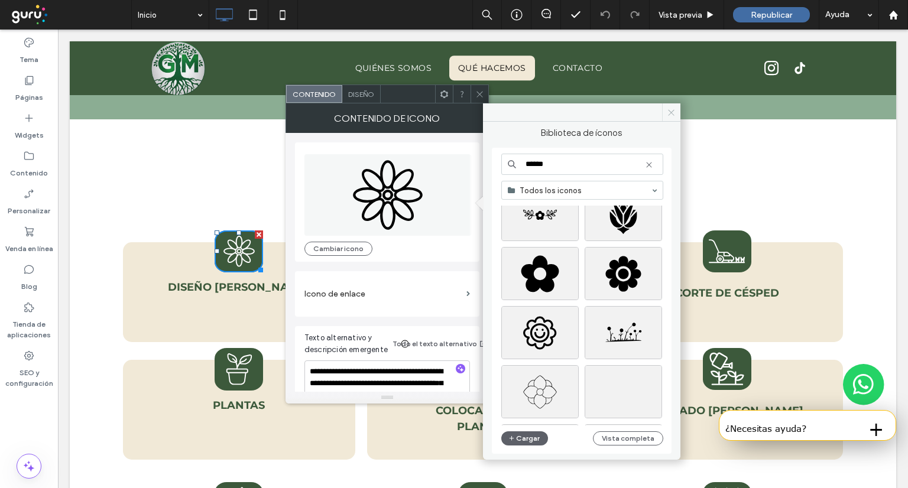
type input "******"
click at [672, 111] on icon at bounding box center [671, 112] width 9 height 9
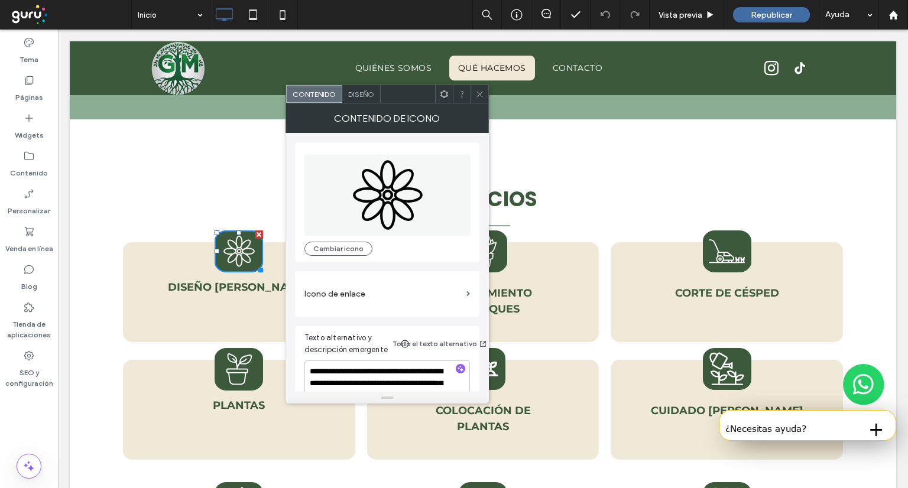
click at [478, 93] on use at bounding box center [480, 94] width 6 height 6
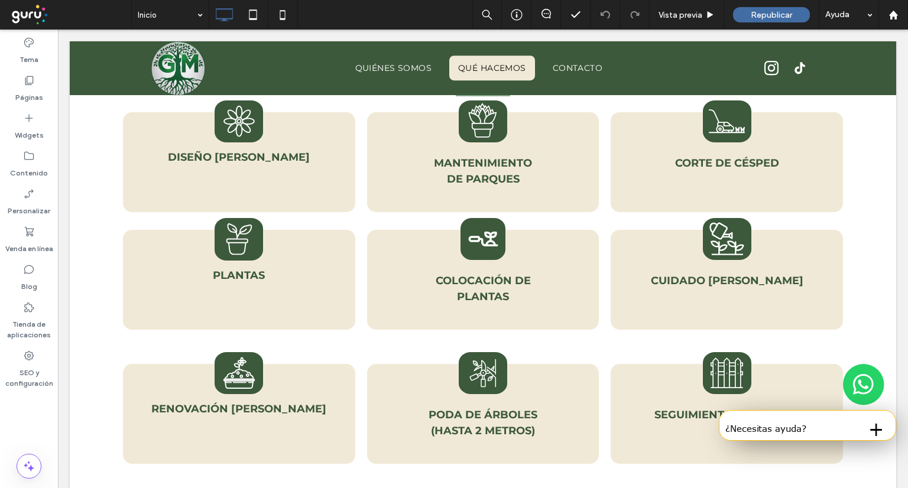
scroll to position [1088, 0]
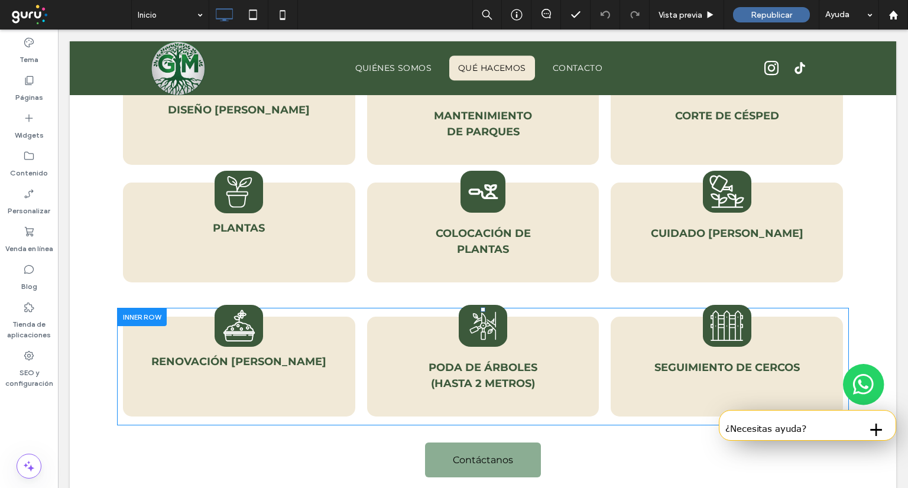
click at [133, 308] on div at bounding box center [142, 317] width 50 height 18
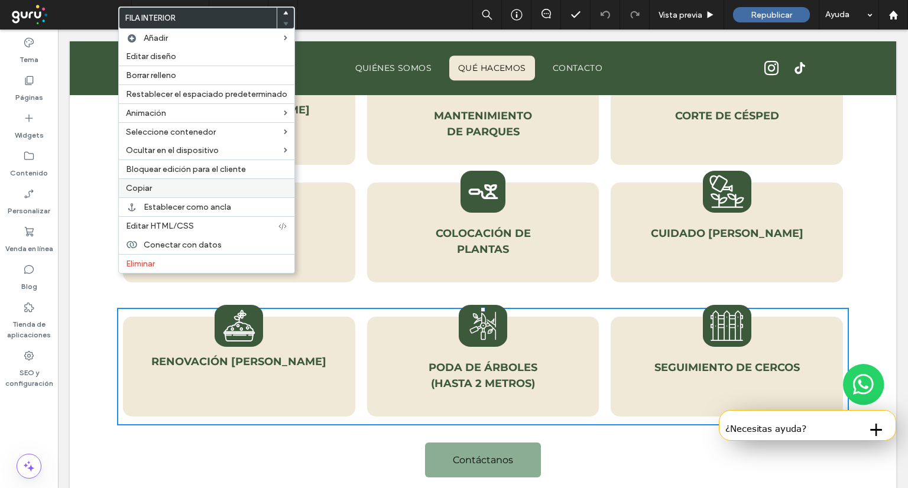
click at [150, 192] on span "Copiar" at bounding box center [139, 188] width 26 height 10
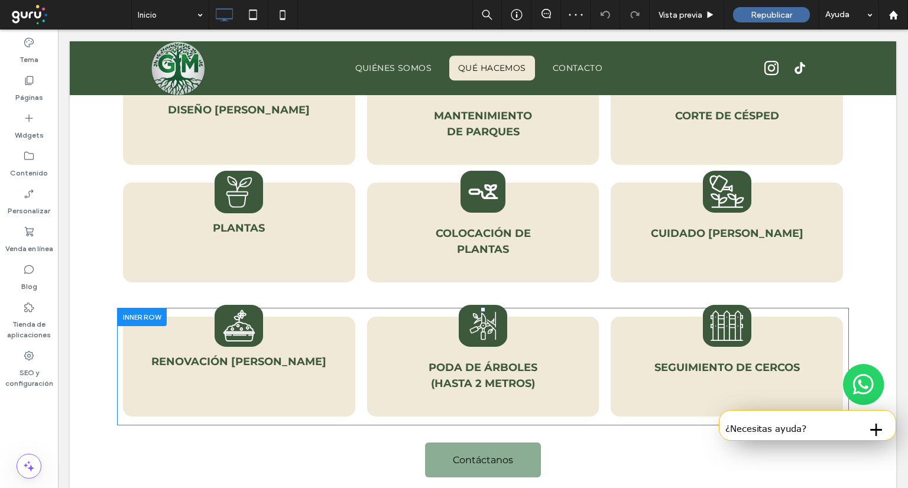
click at [138, 308] on div at bounding box center [142, 317] width 50 height 18
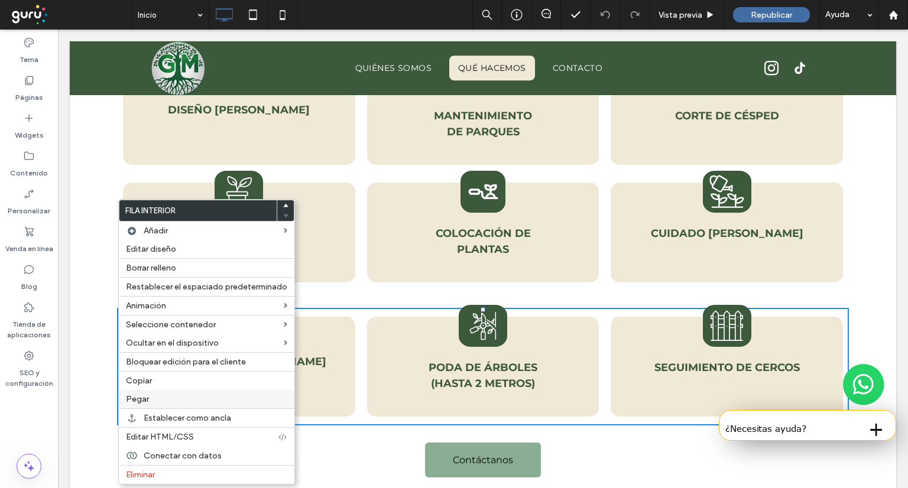
click at [140, 402] on span "Pegar" at bounding box center [137, 399] width 23 height 10
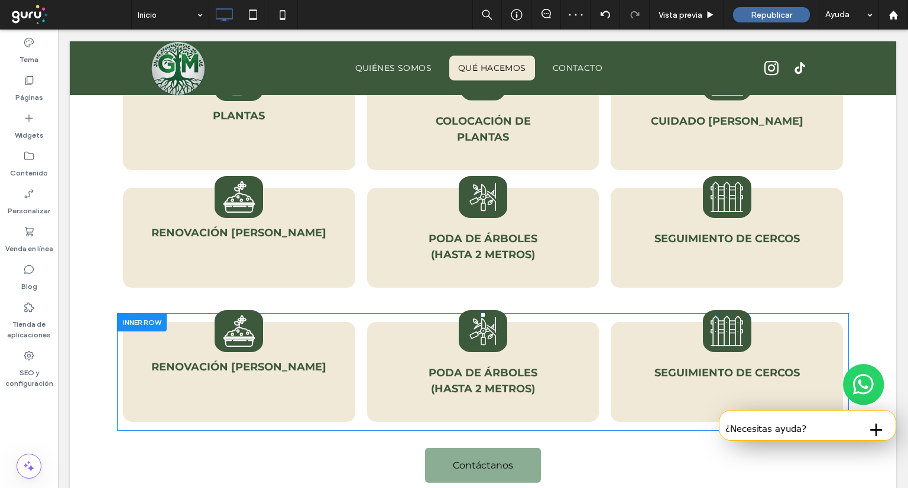
scroll to position [1207, 0]
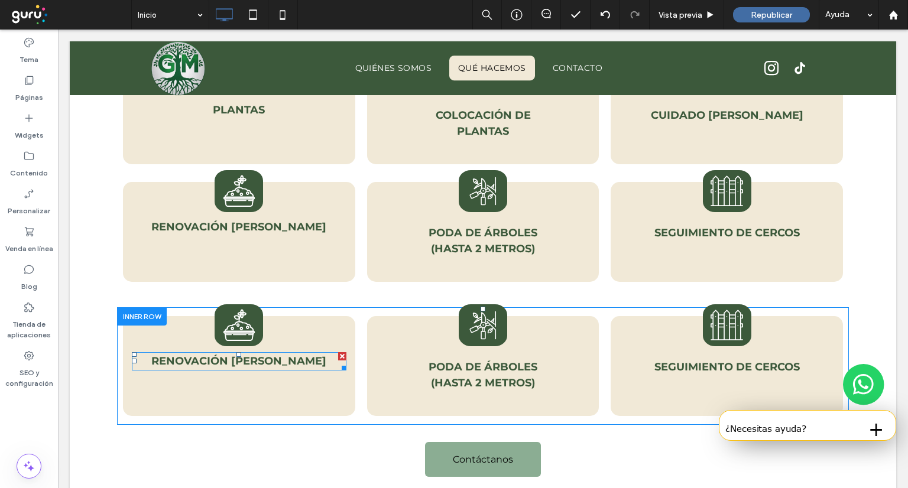
click at [263, 355] on strong "Renovación [PERSON_NAME]" at bounding box center [238, 361] width 175 height 13
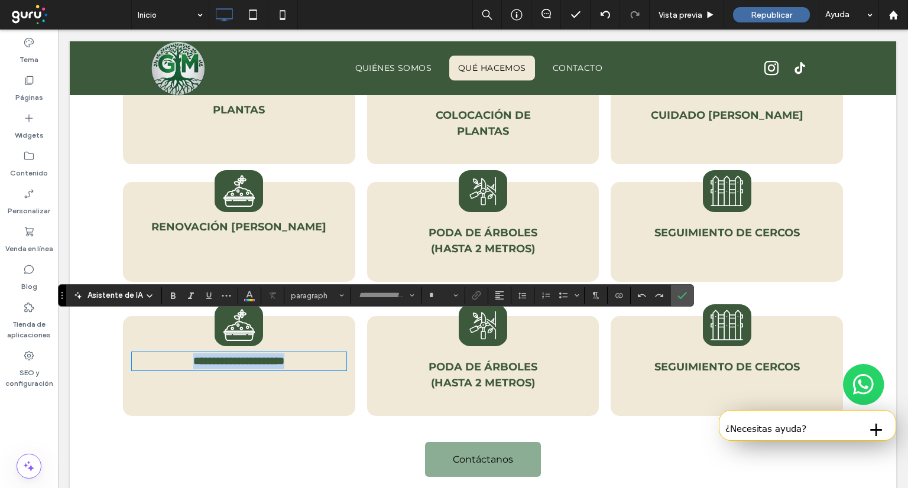
type input "**********"
type input "**"
click at [678, 293] on icon "Confirmar" at bounding box center [682, 295] width 9 height 9
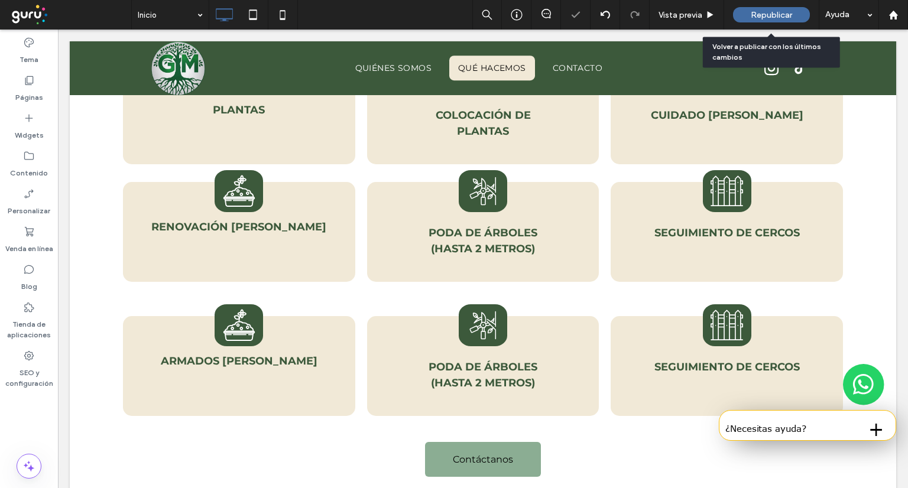
click at [782, 18] on span "Republicar" at bounding box center [771, 15] width 41 height 10
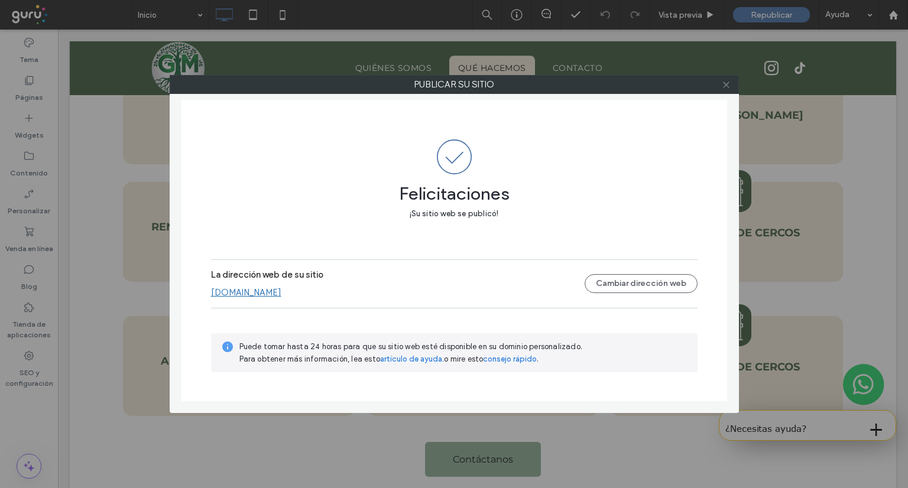
click at [726, 89] on span at bounding box center [726, 85] width 9 height 18
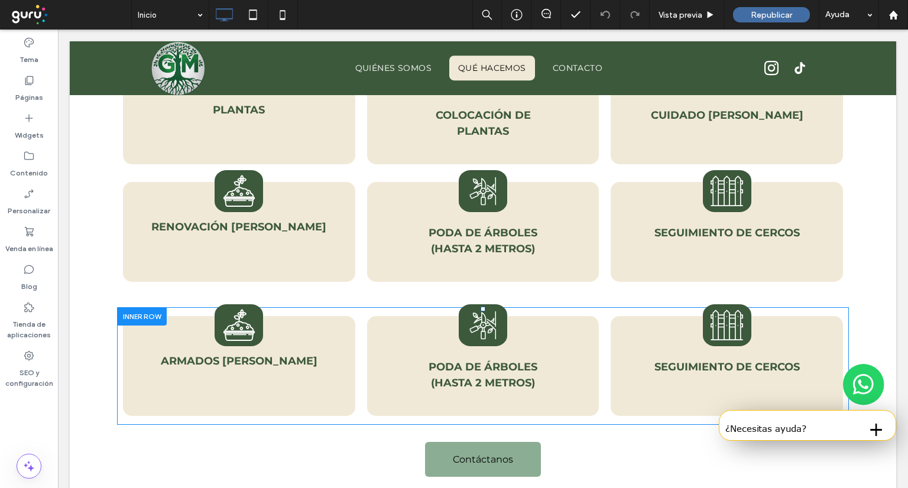
click at [148, 307] on div at bounding box center [142, 316] width 50 height 18
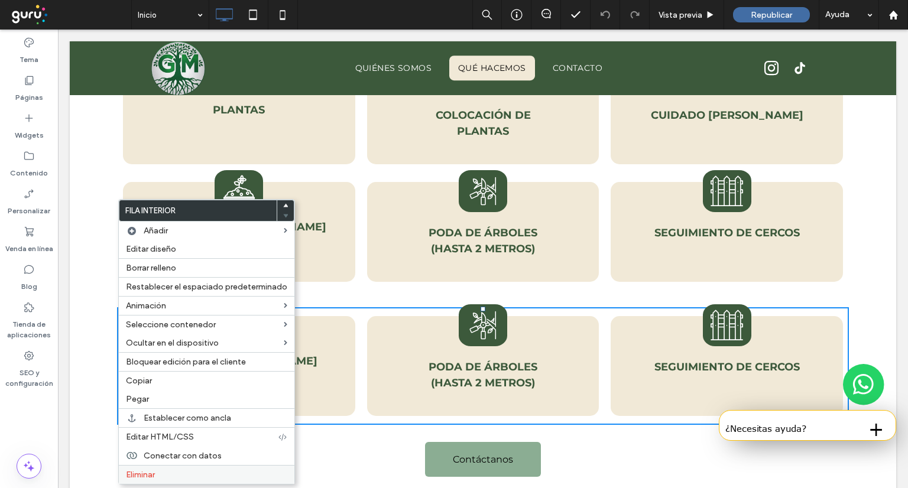
click at [177, 473] on label "Eliminar" at bounding box center [206, 475] width 161 height 10
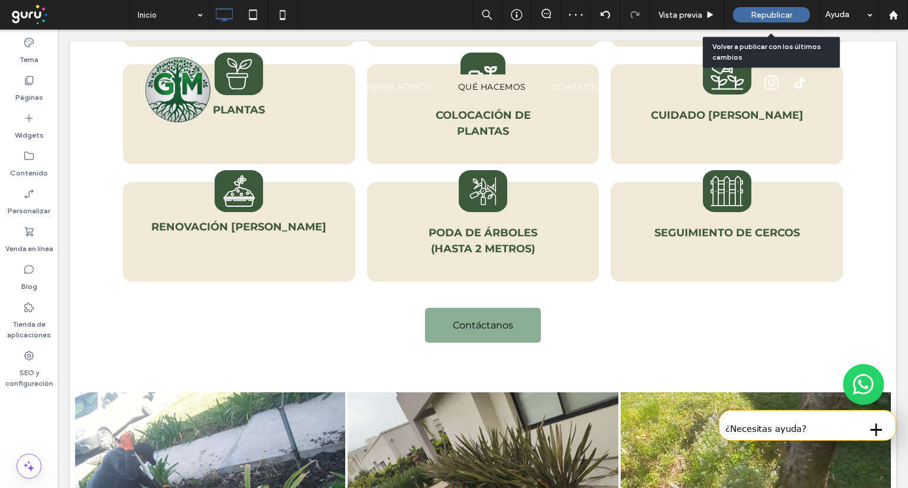
click at [758, 13] on span "Republicar" at bounding box center [771, 15] width 41 height 10
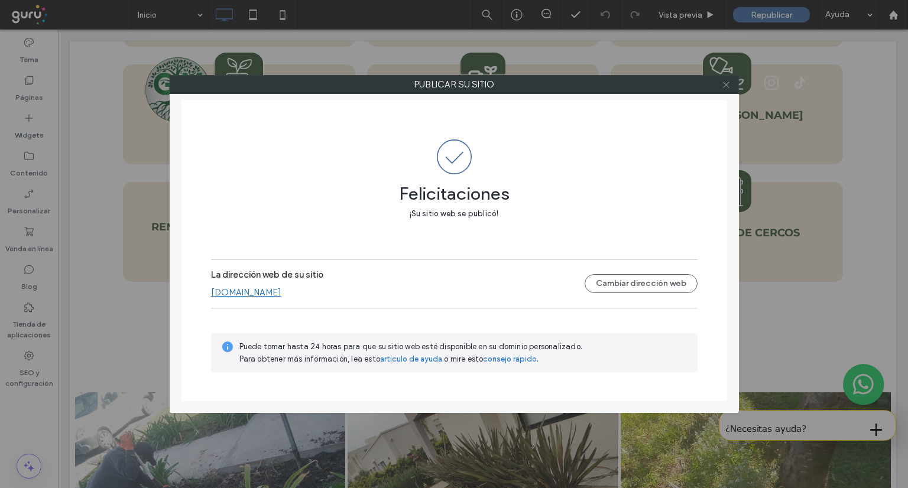
click at [724, 86] on icon at bounding box center [726, 84] width 9 height 9
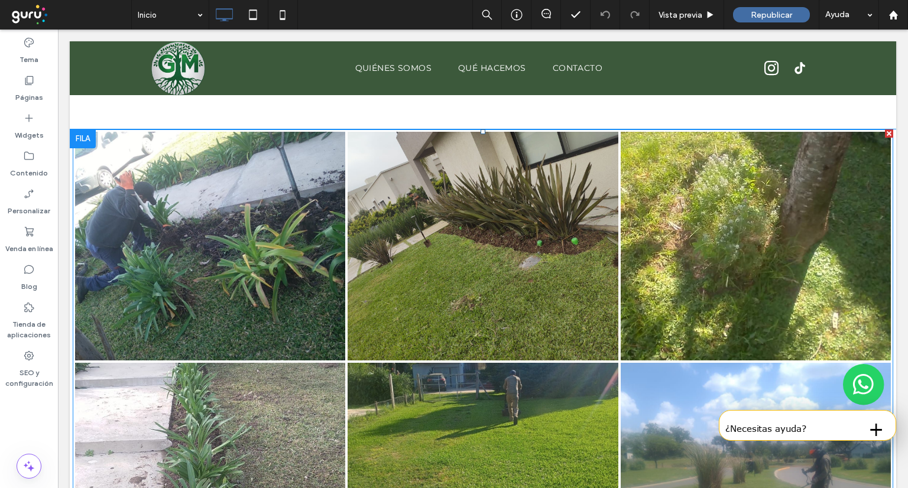
scroll to position [1502, 0]
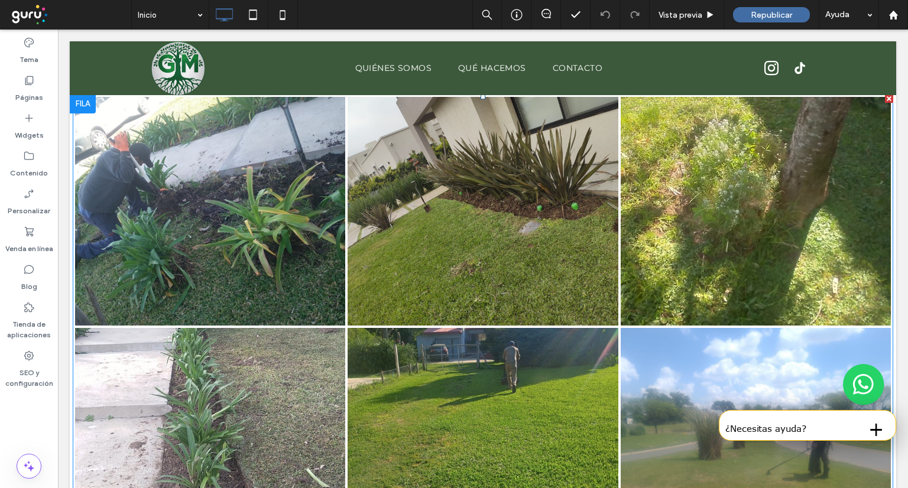
click at [219, 160] on link at bounding box center [210, 211] width 287 height 242
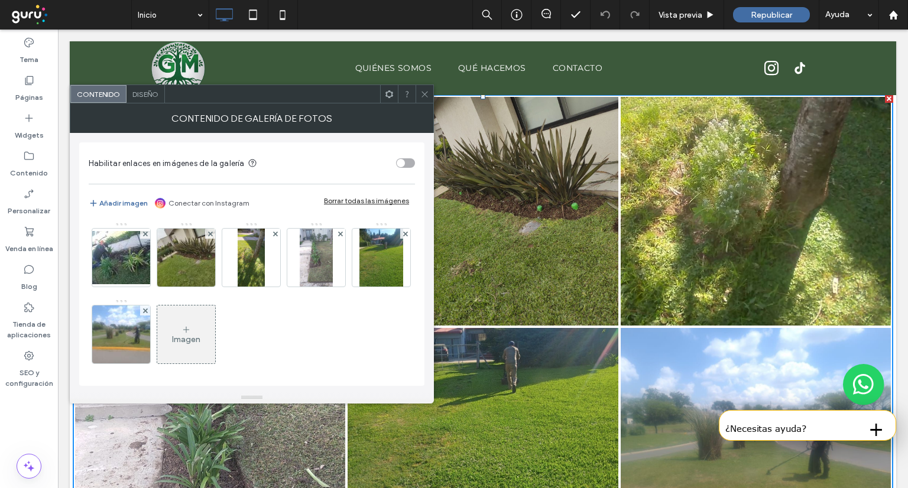
drag, startPoint x: 147, startPoint y: 98, endPoint x: 320, endPoint y: 195, distance: 199.3
click at [147, 98] on span "Diseño" at bounding box center [145, 94] width 26 height 9
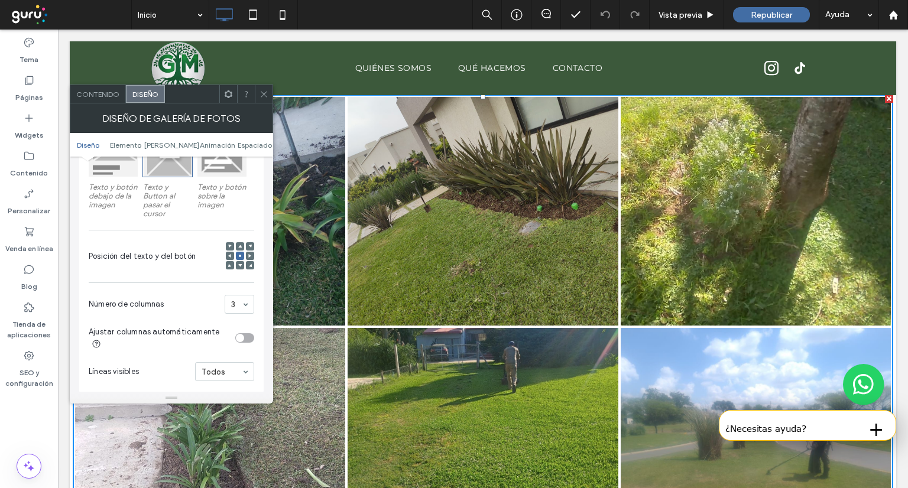
scroll to position [236, 0]
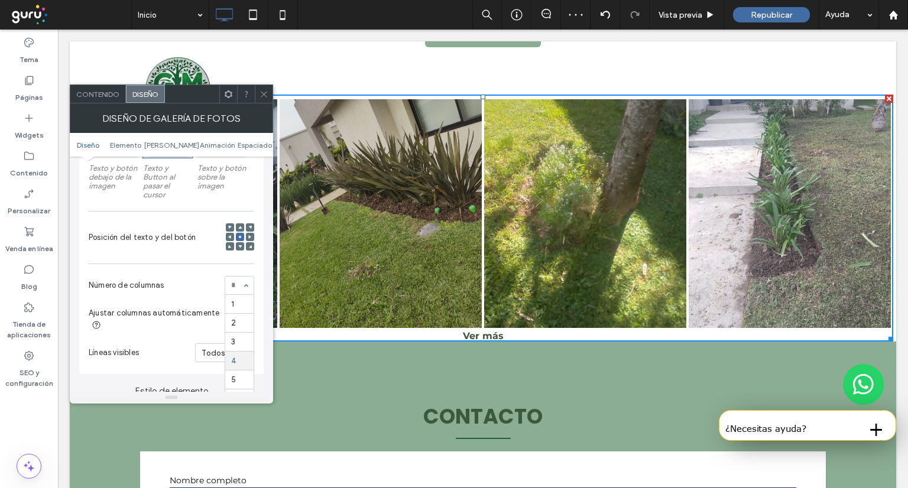
click at [241, 289] on div "1 2 3 4 5 6" at bounding box center [240, 285] width 30 height 19
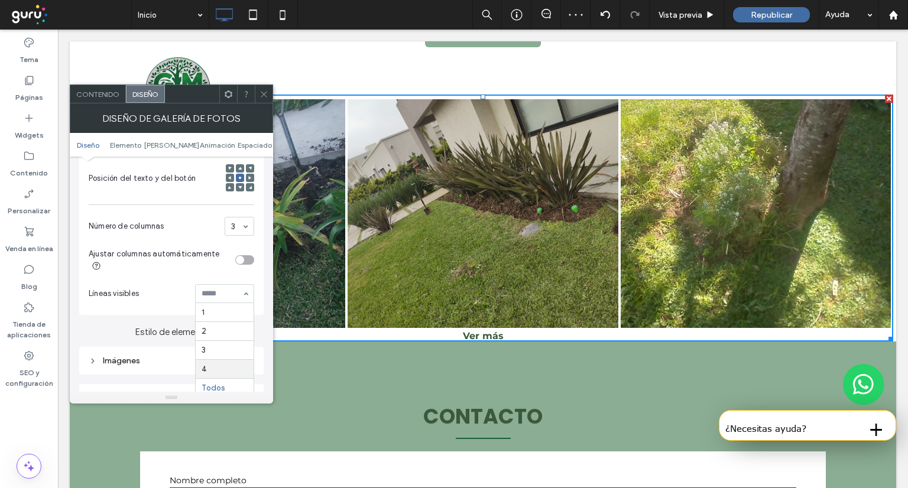
scroll to position [355, 0]
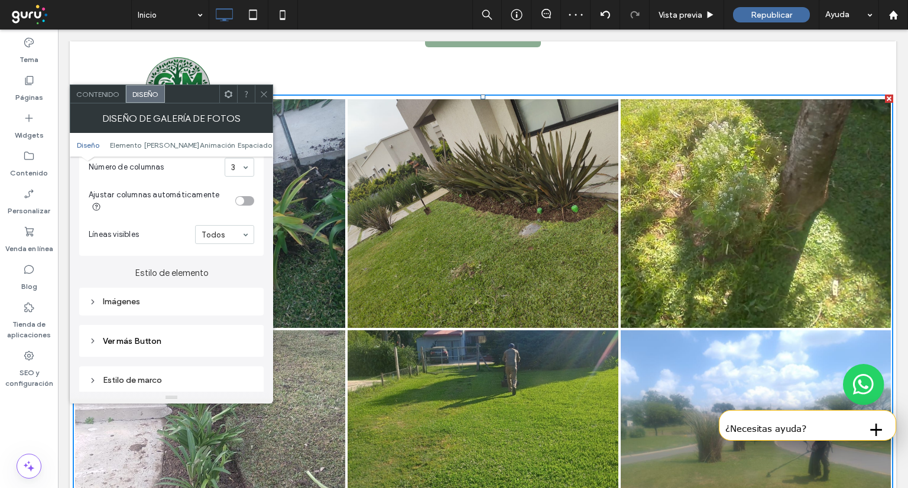
click at [261, 100] on span at bounding box center [264, 94] width 9 height 18
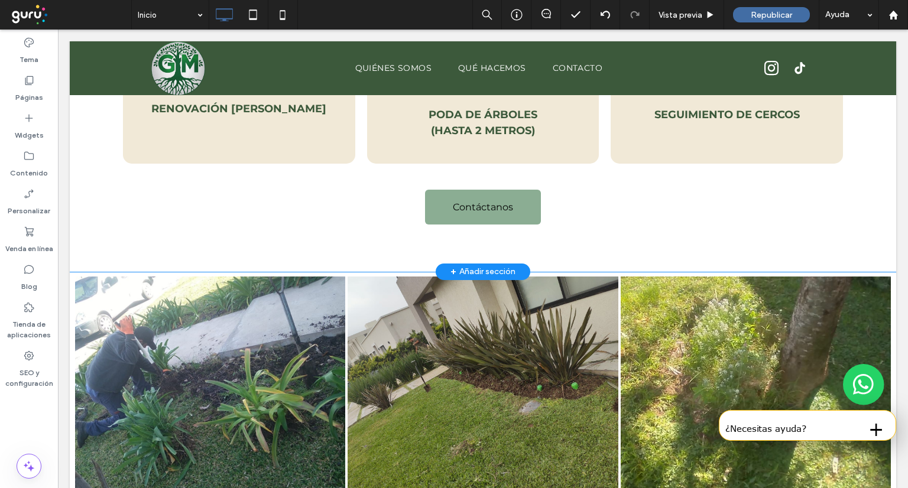
scroll to position [1207, 0]
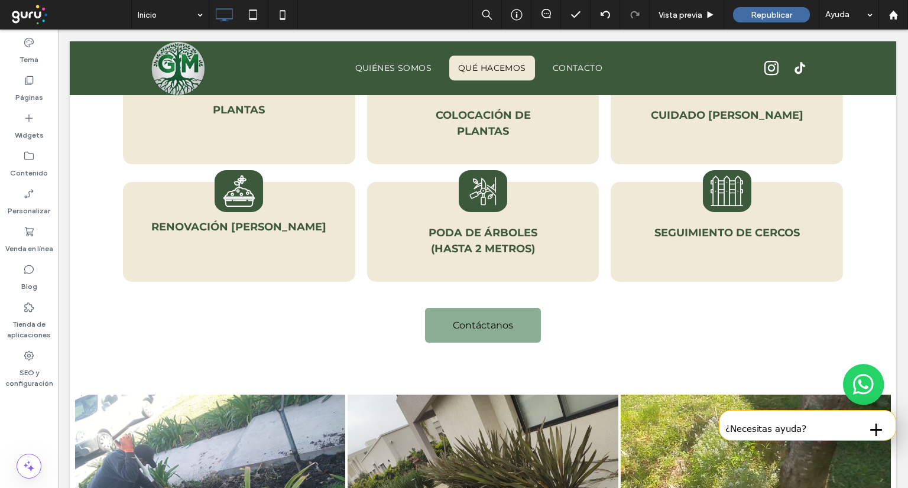
click at [34, 18] on span at bounding box center [70, 15] width 122 height 24
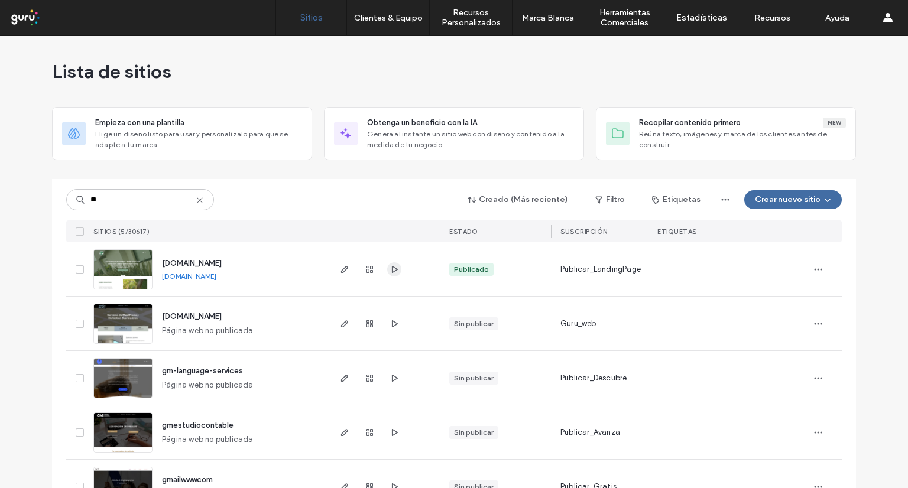
type input "**"
